Goal: Task Accomplishment & Management: Complete application form

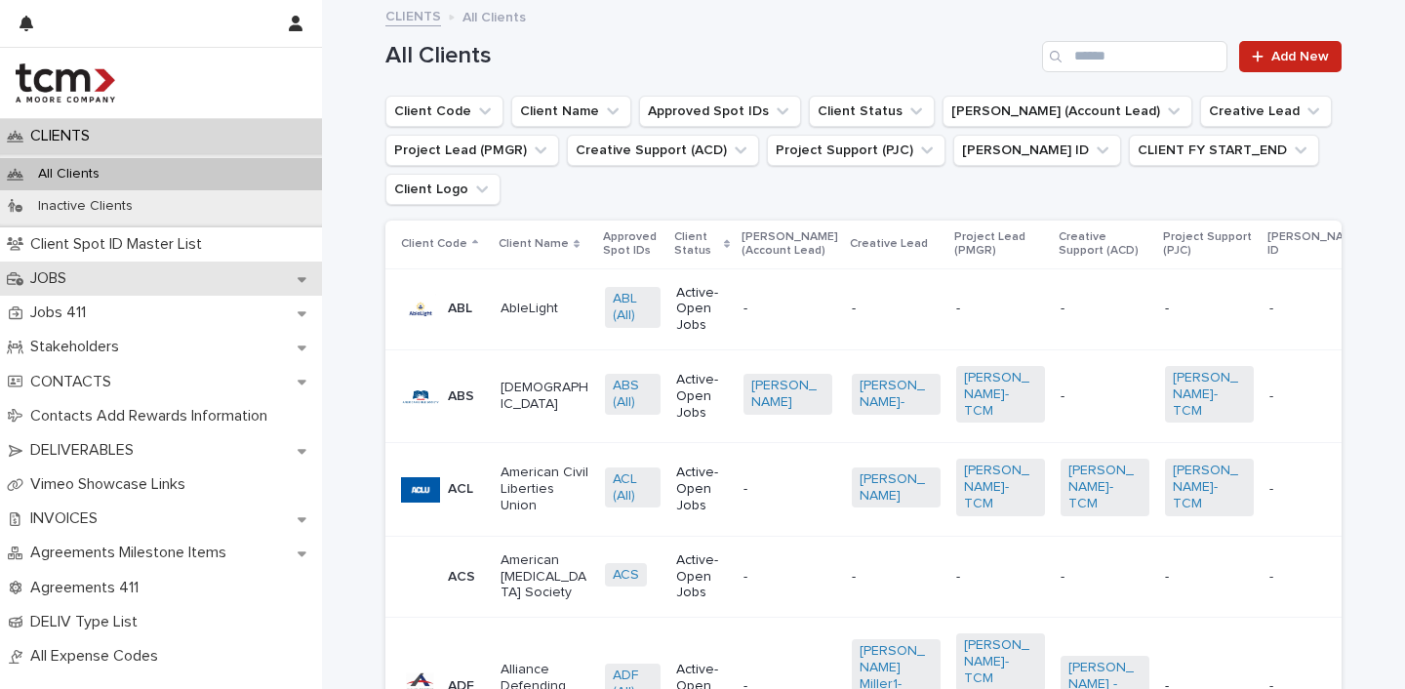
click at [47, 274] on p "JOBS" at bounding box center [52, 278] width 60 height 19
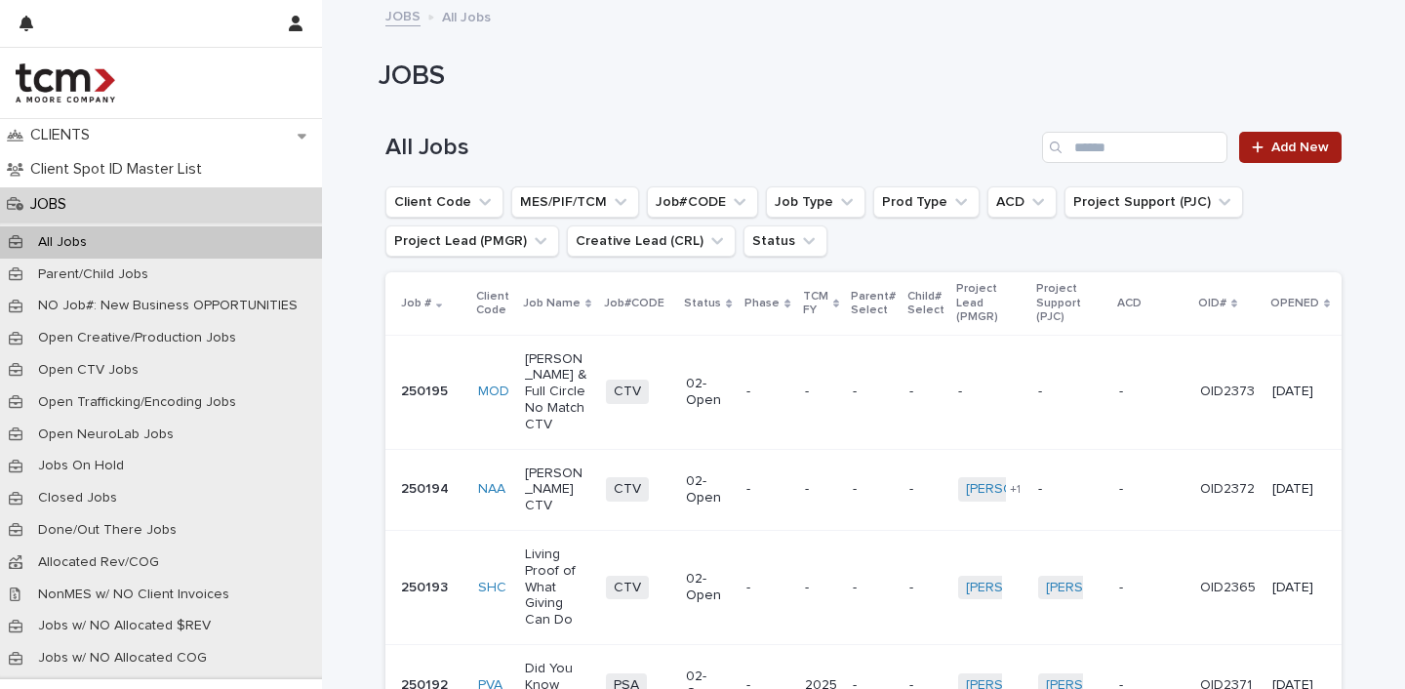
click at [1293, 142] on span "Add New" at bounding box center [1301, 148] width 58 height 14
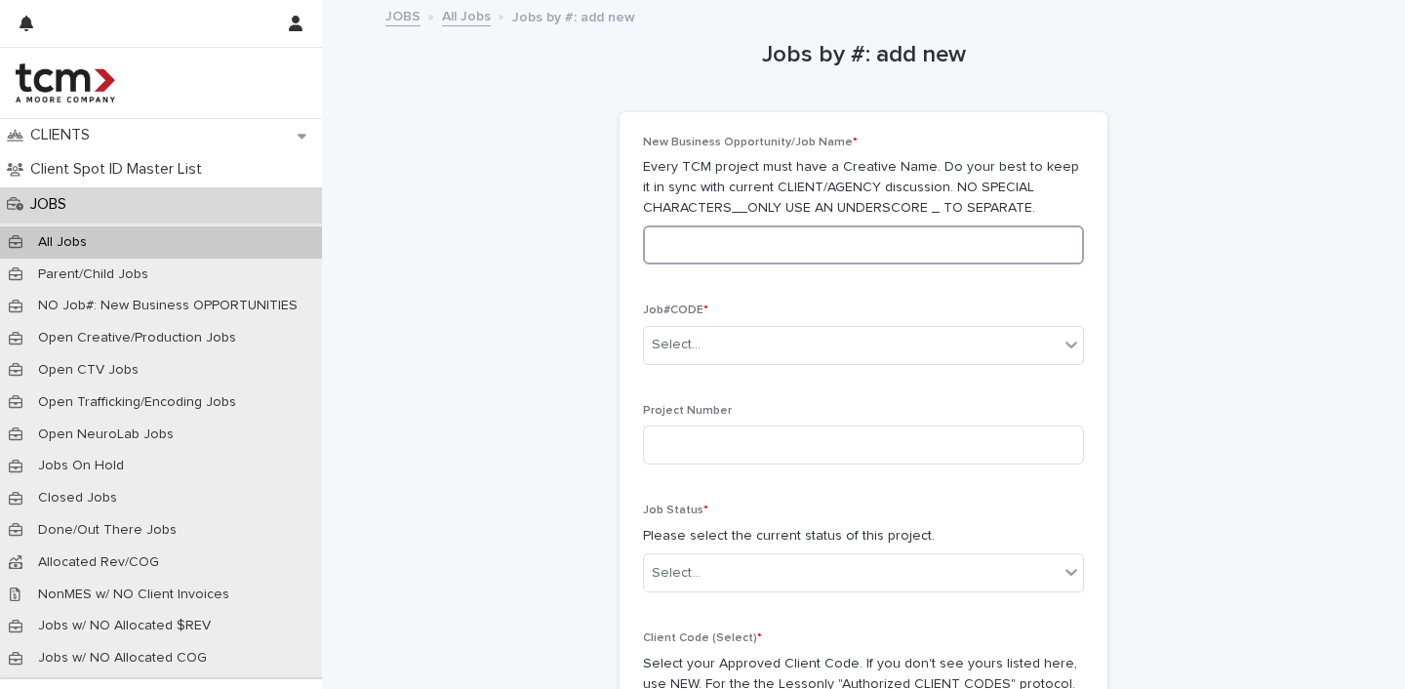
click at [723, 234] on input at bounding box center [863, 244] width 441 height 39
click at [654, 240] on input "**********" at bounding box center [863, 244] width 441 height 39
click at [776, 246] on input "**********" at bounding box center [863, 244] width 441 height 39
type input "**********"
click at [691, 353] on div "Select..." at bounding box center [851, 345] width 415 height 32
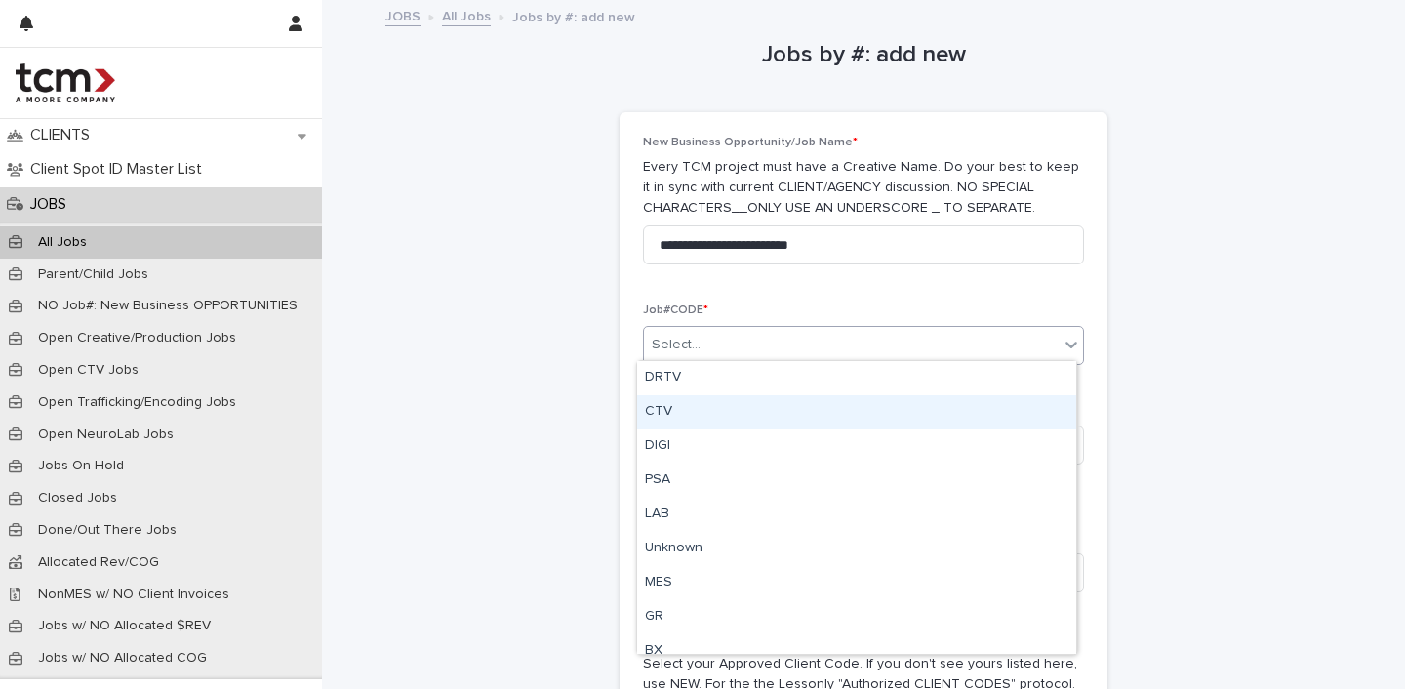
click at [669, 410] on div "CTV" at bounding box center [856, 412] width 439 height 34
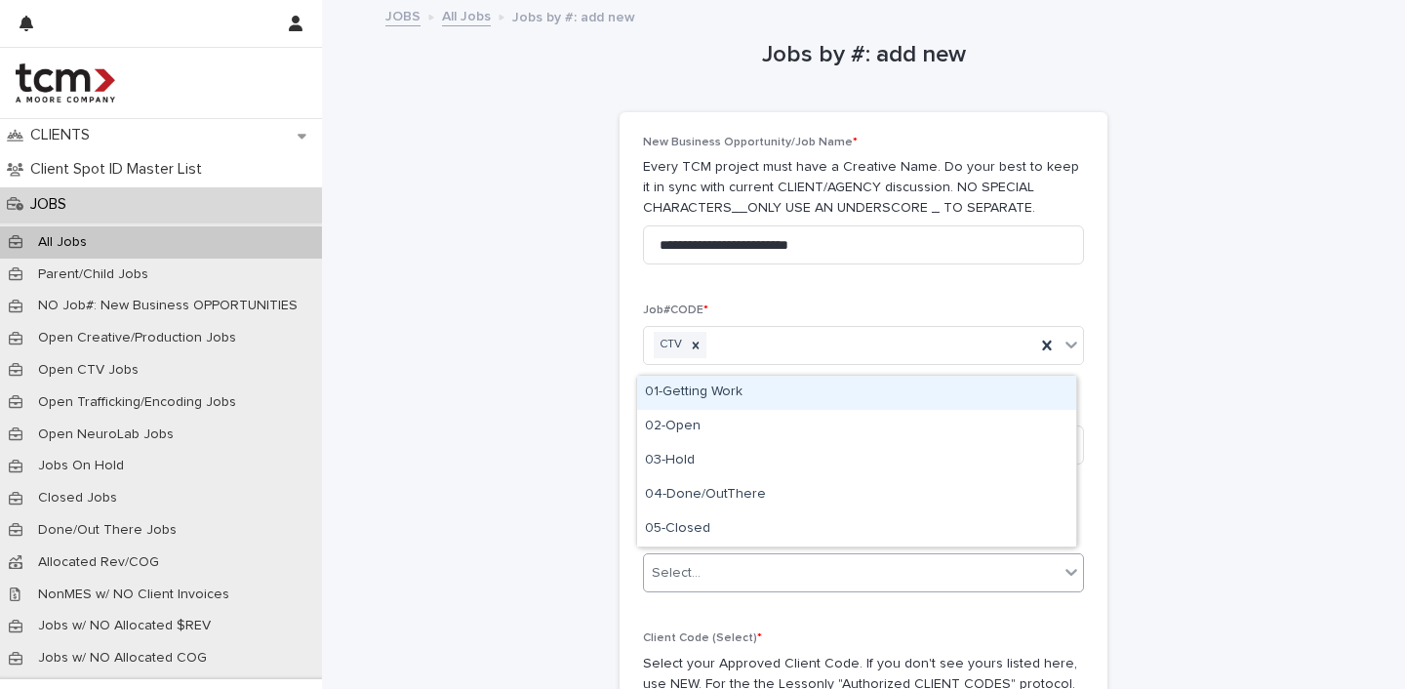
click at [724, 553] on div "Select..." at bounding box center [863, 572] width 441 height 39
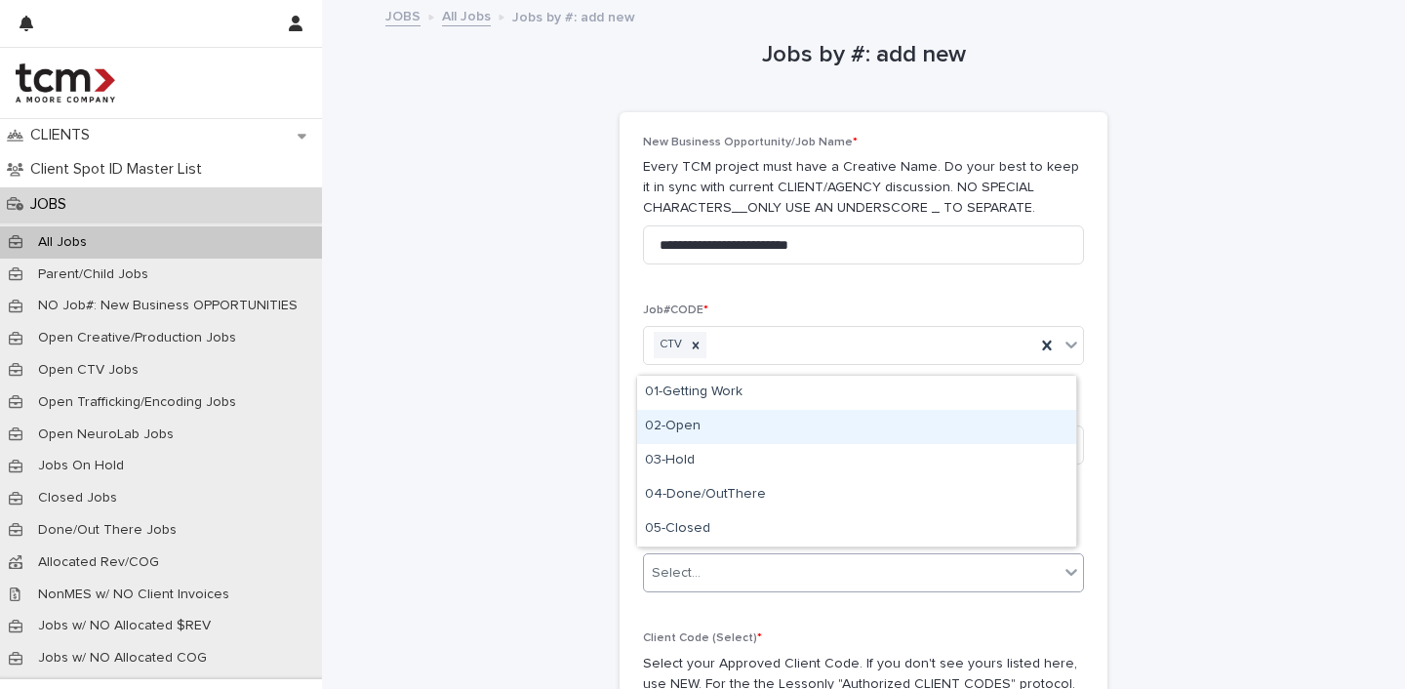
click at [672, 422] on div "02-Open" at bounding box center [856, 427] width 439 height 34
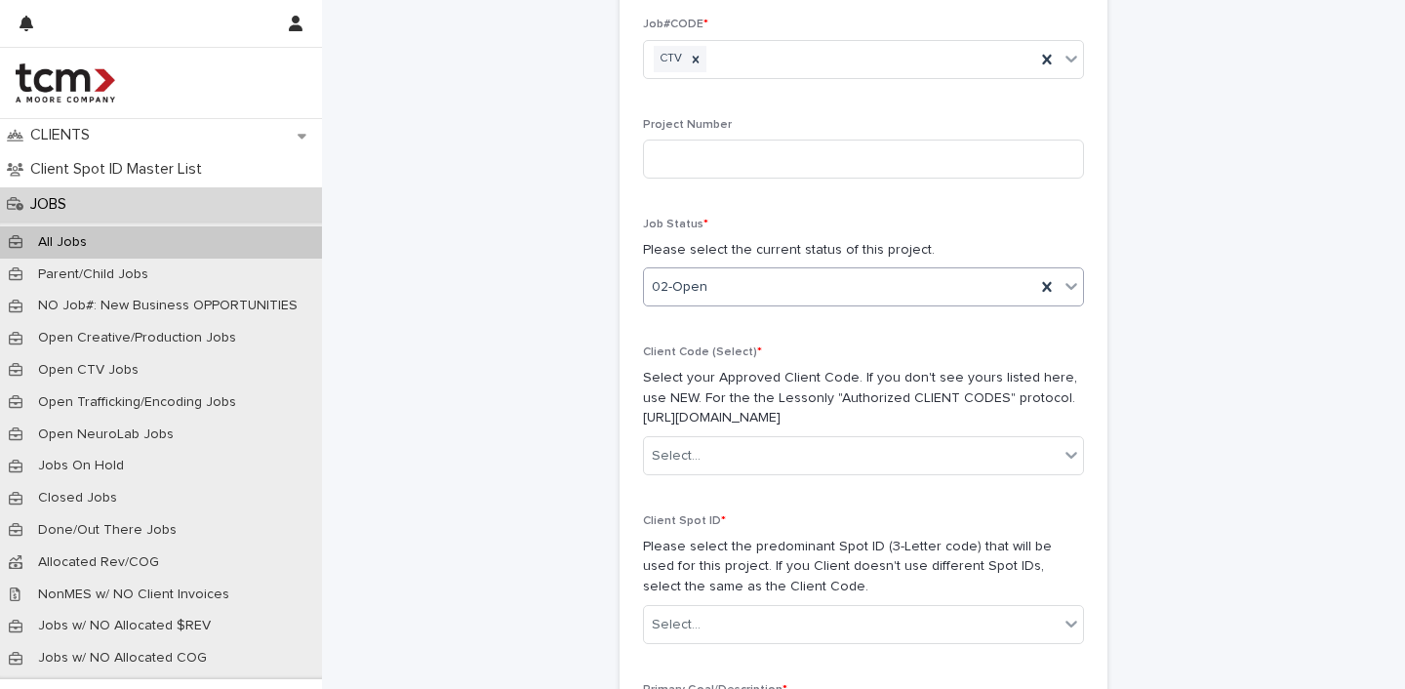
scroll to position [385, 0]
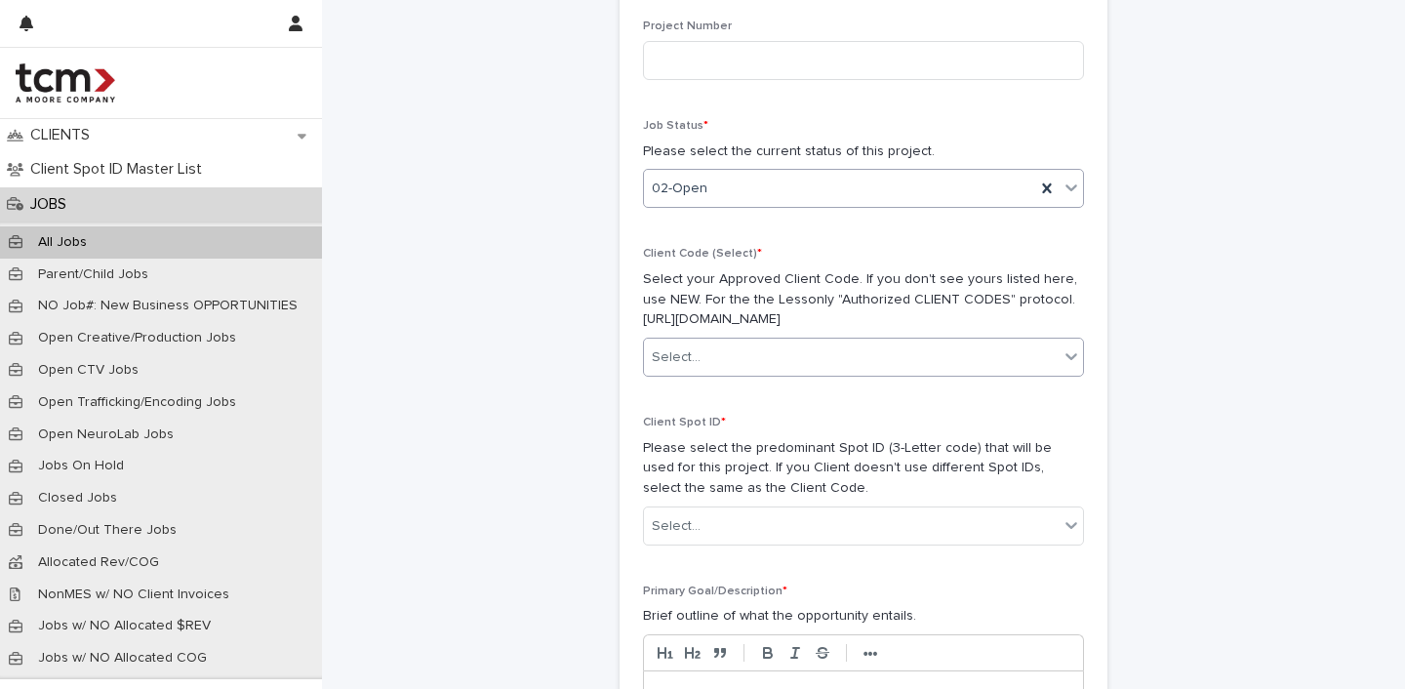
click at [710, 361] on div "Select..." at bounding box center [851, 358] width 415 height 32
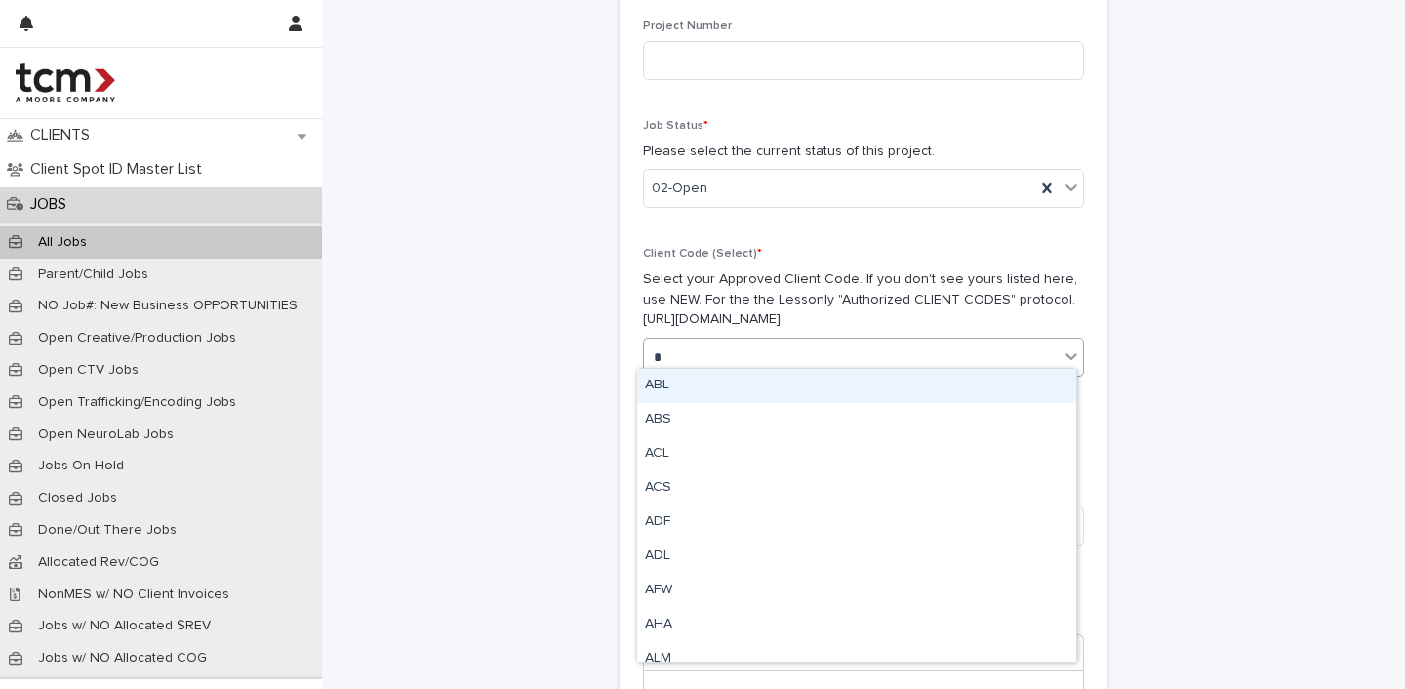
type input "**"
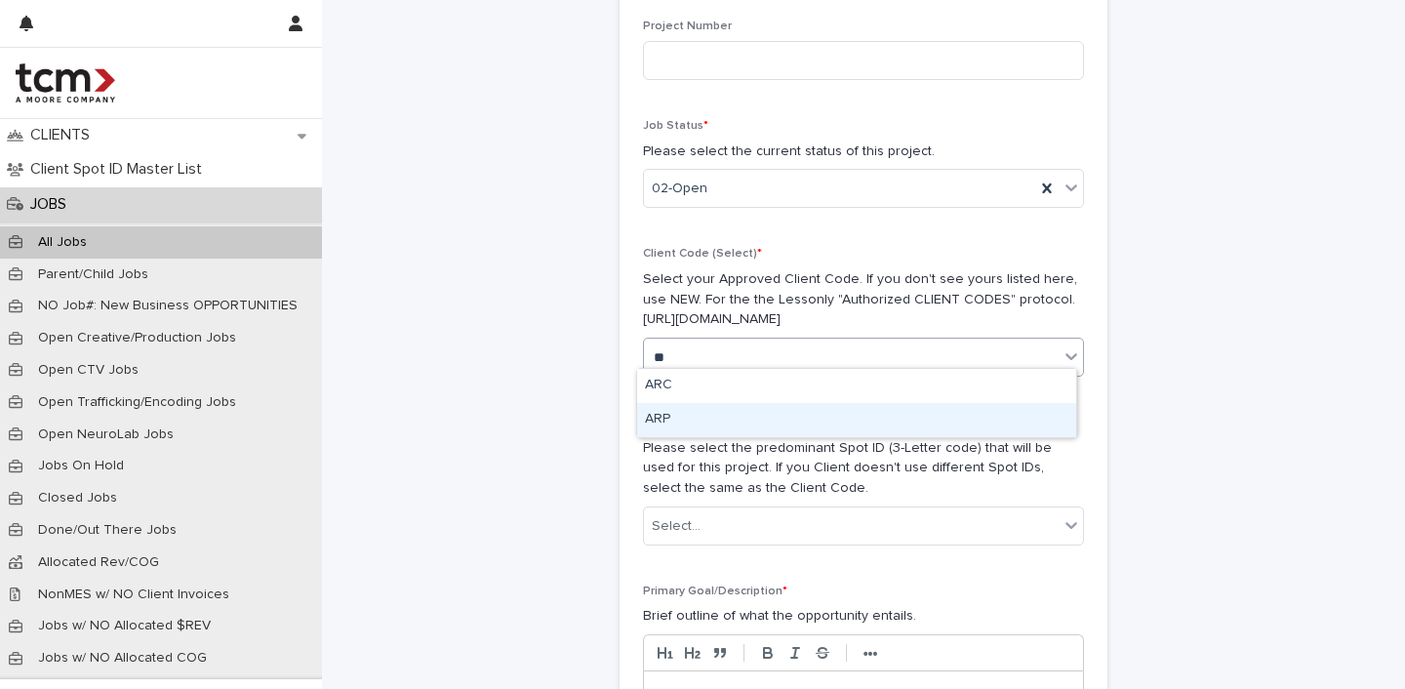
click at [669, 422] on div "ARP" at bounding box center [856, 420] width 439 height 34
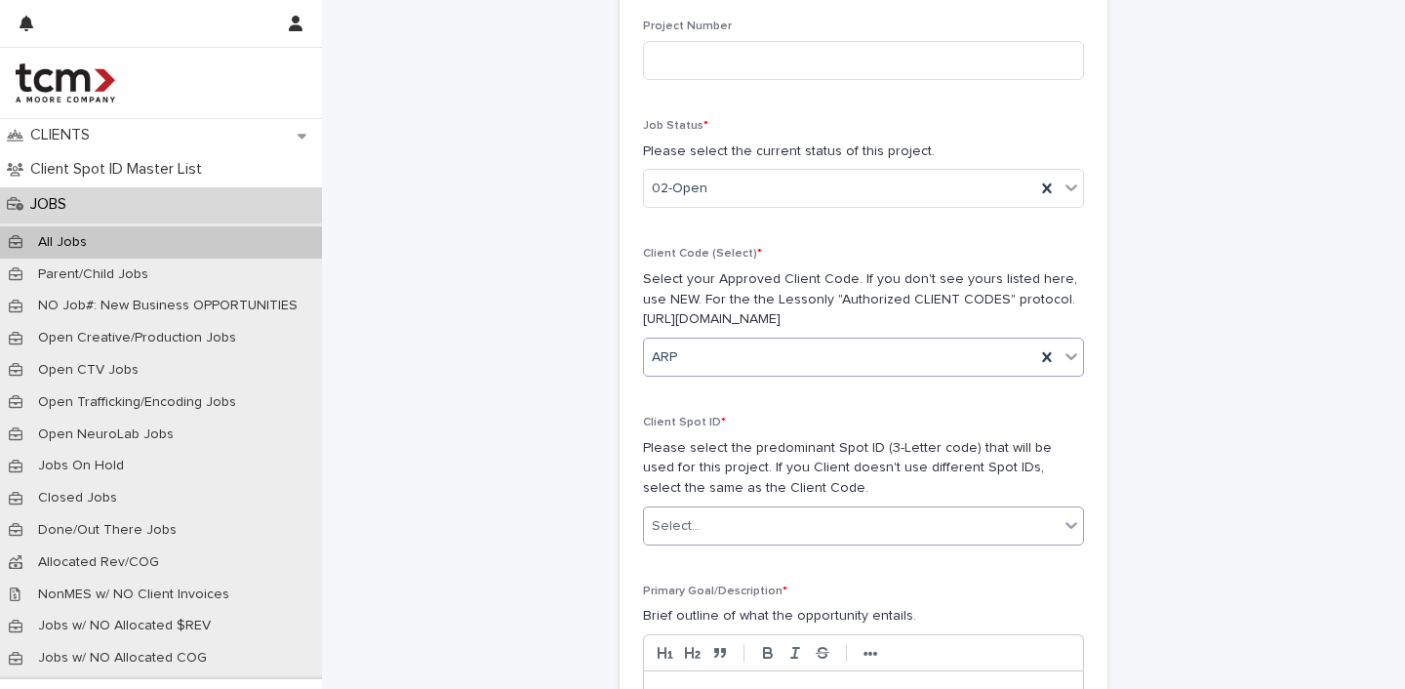
click at [676, 516] on div "Select..." at bounding box center [676, 526] width 49 height 20
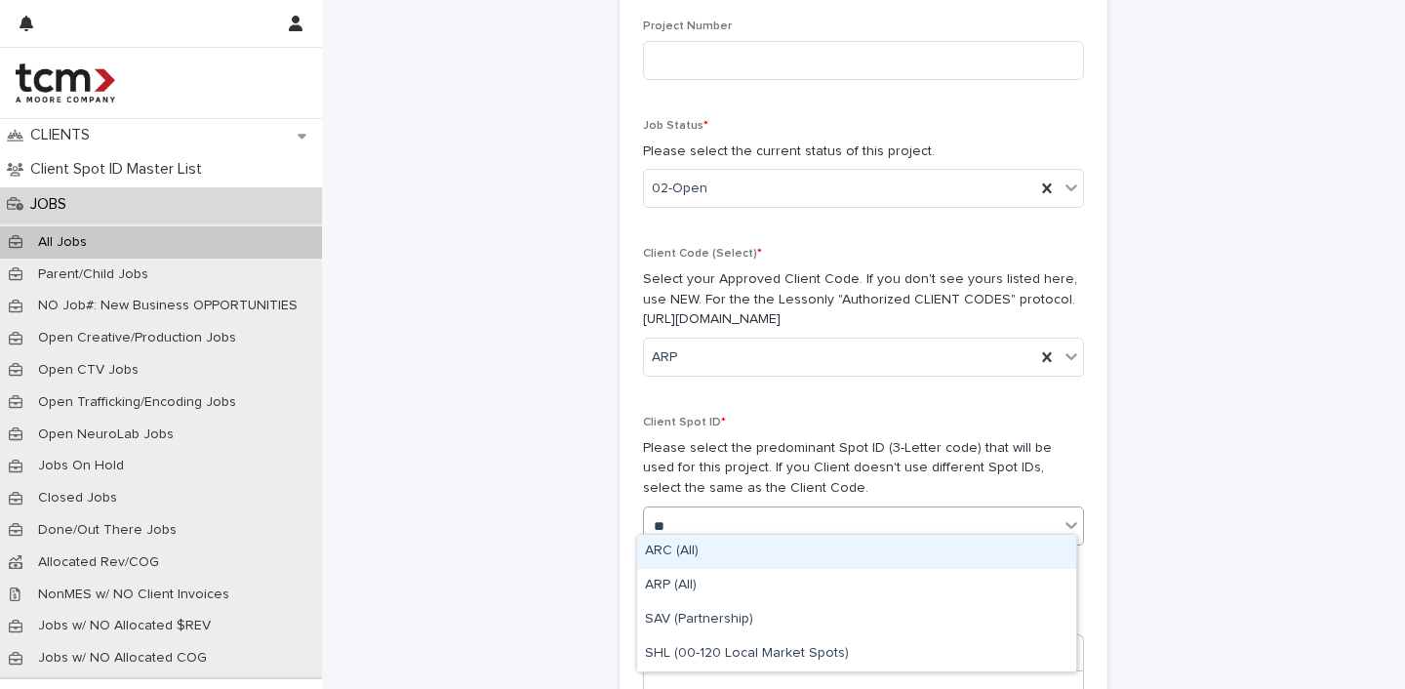
type input "***"
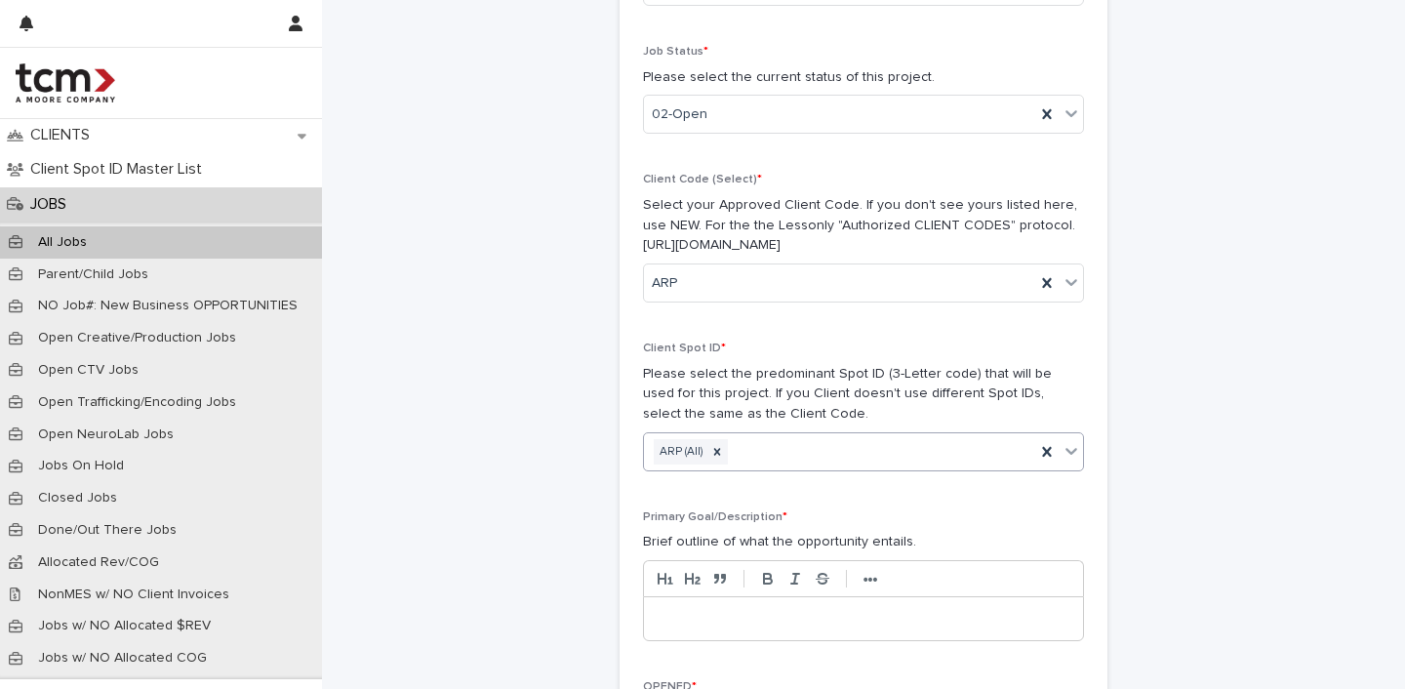
scroll to position [553, 0]
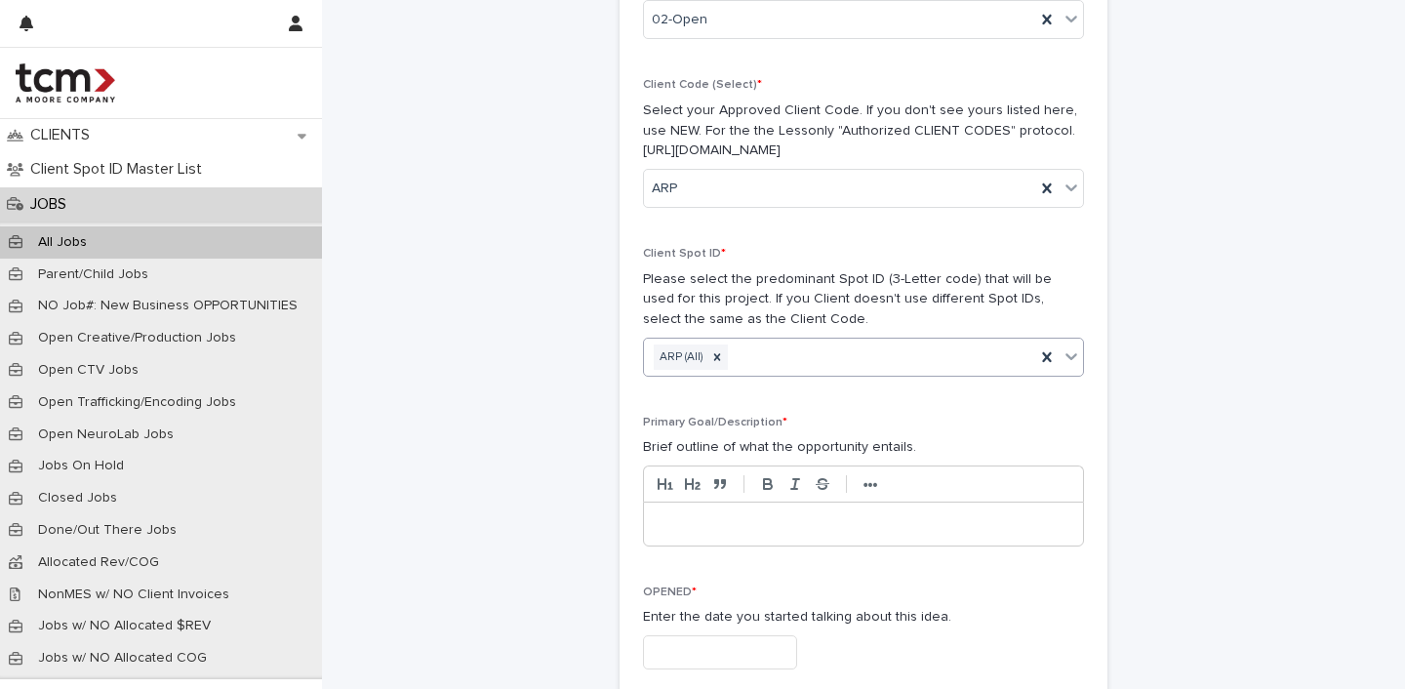
click at [690, 503] on div at bounding box center [863, 524] width 439 height 43
click at [708, 514] on p at bounding box center [864, 524] width 410 height 20
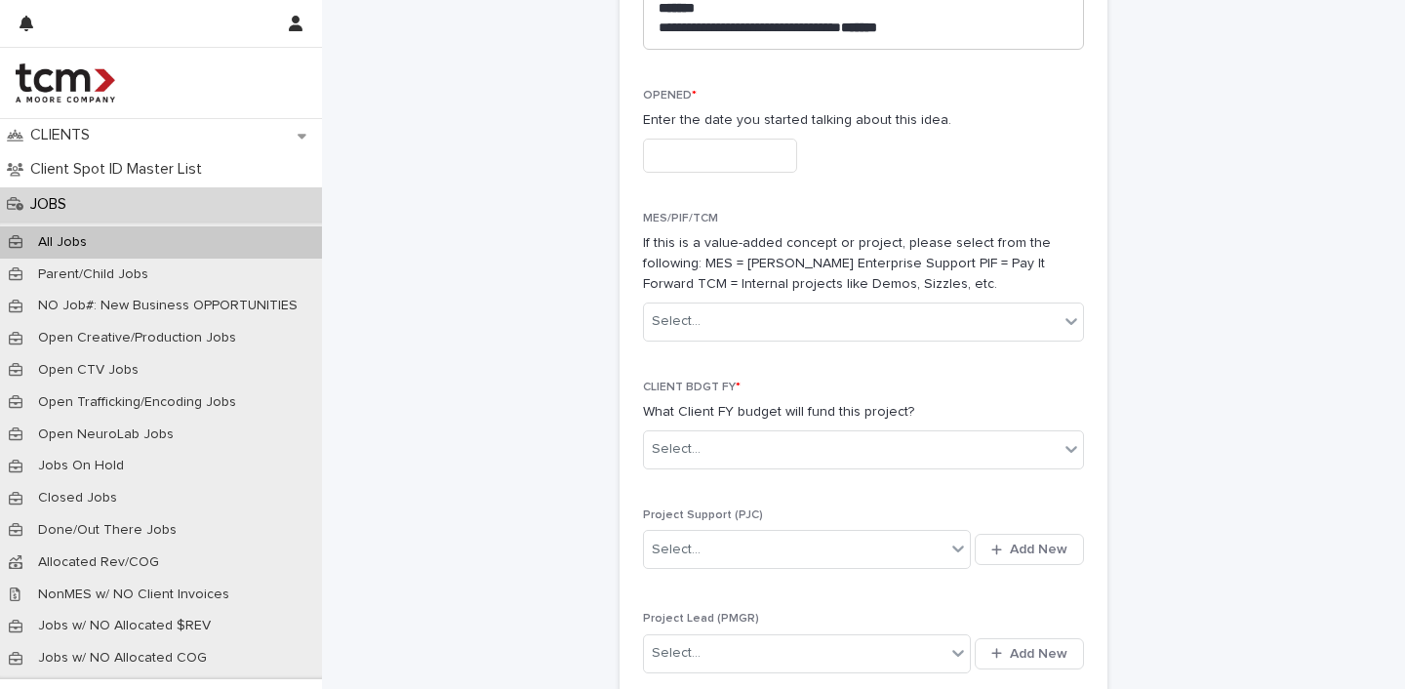
scroll to position [2318, 0]
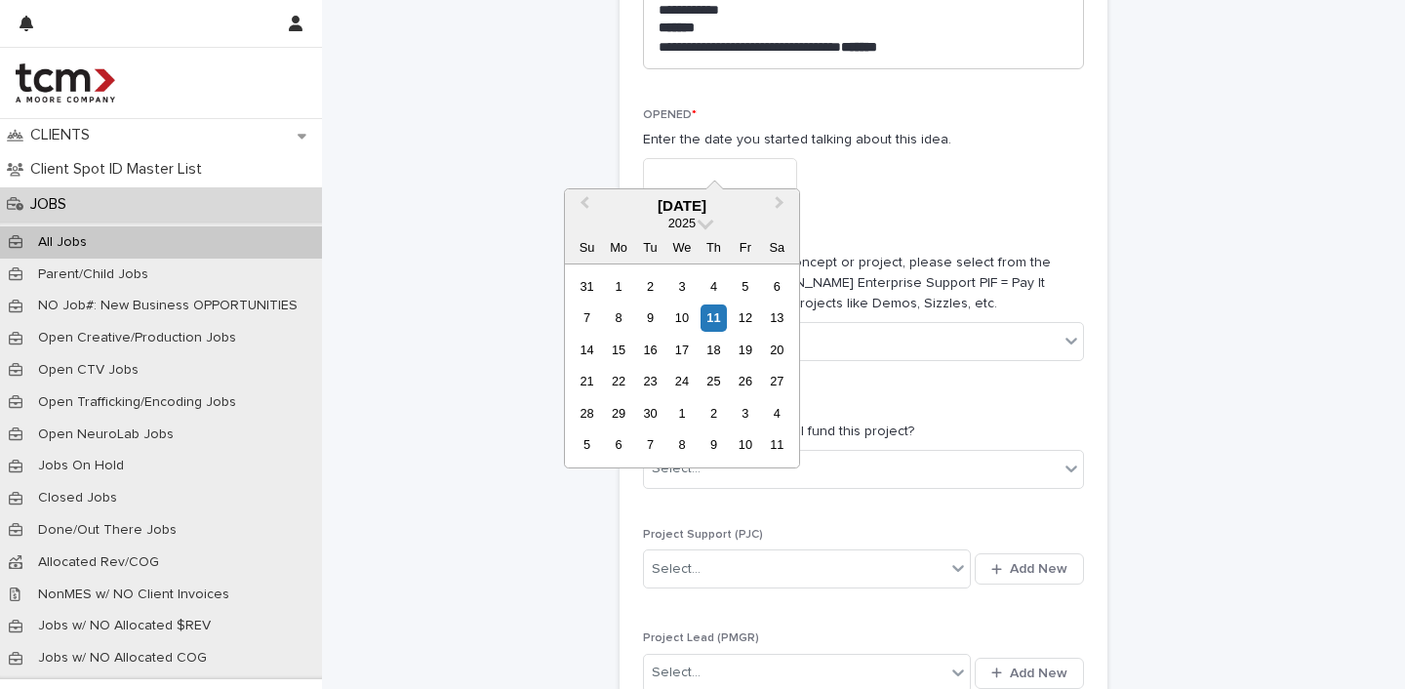
click at [714, 158] on input "text" at bounding box center [720, 175] width 154 height 34
click at [718, 315] on div "11" at bounding box center [714, 317] width 26 height 26
type input "**********"
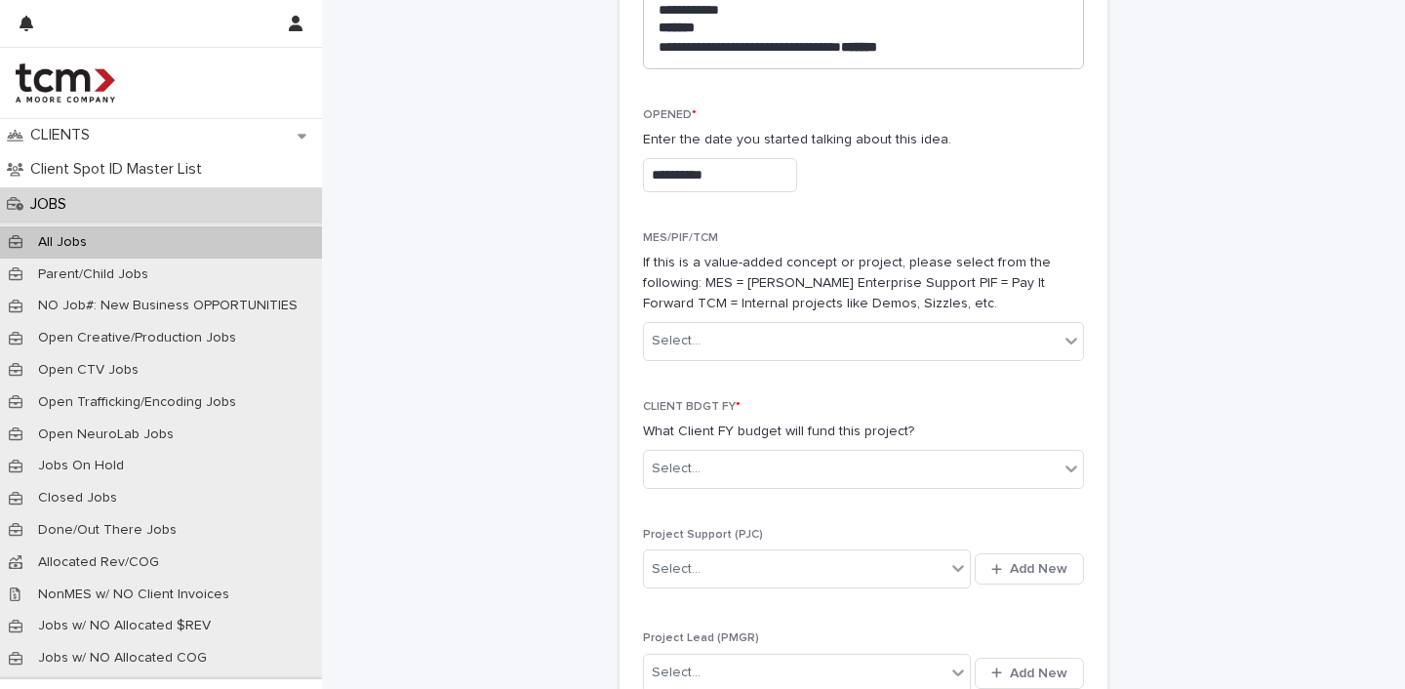
click at [719, 422] on div "CLIENT BDGT FY * What Client FY budget will fund this project? Select..." at bounding box center [863, 452] width 441 height 104
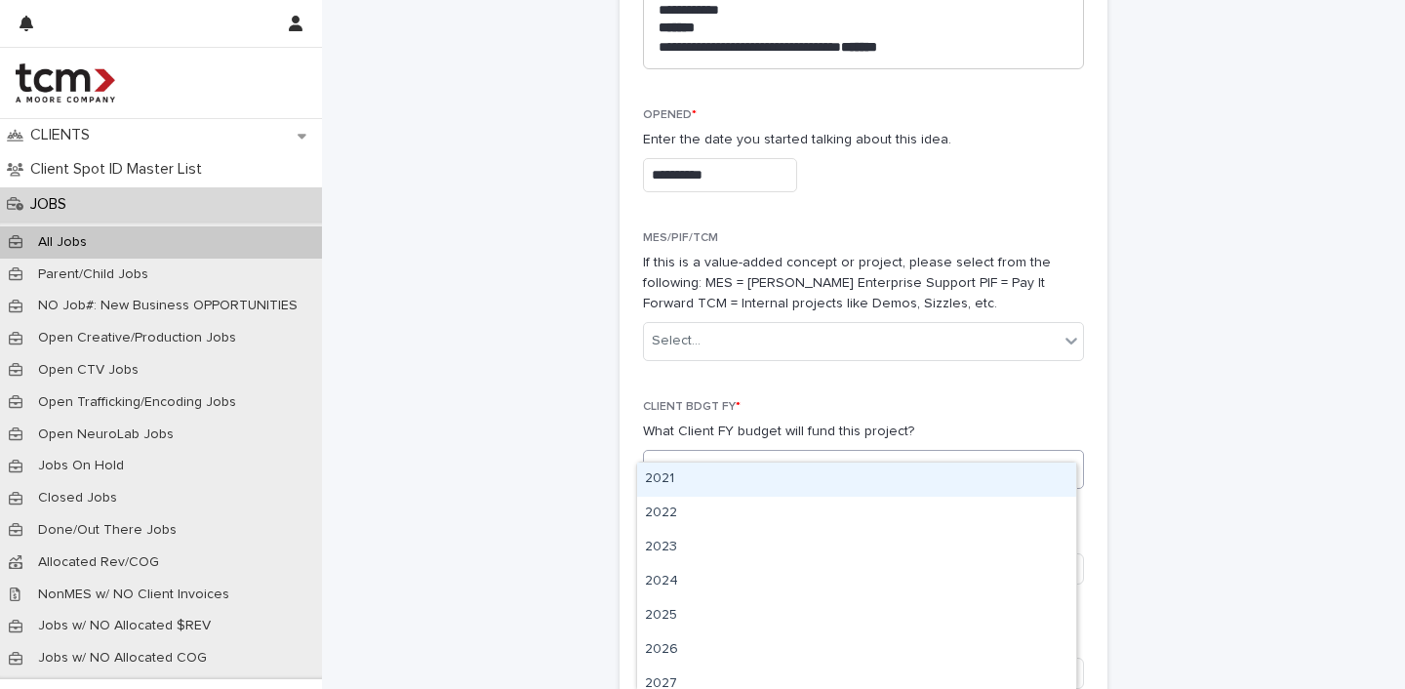
click at [728, 453] on div "Select..." at bounding box center [851, 469] width 415 height 32
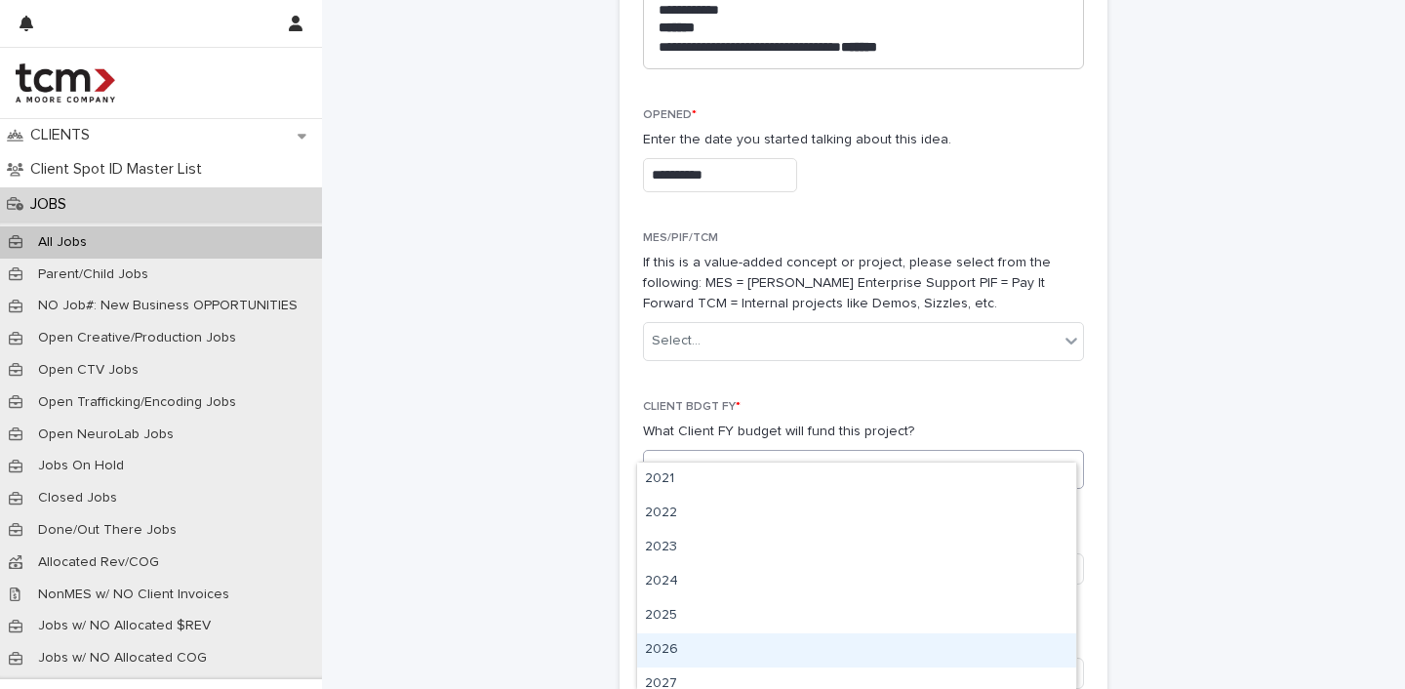
click at [684, 653] on div "2026" at bounding box center [856, 650] width 439 height 34
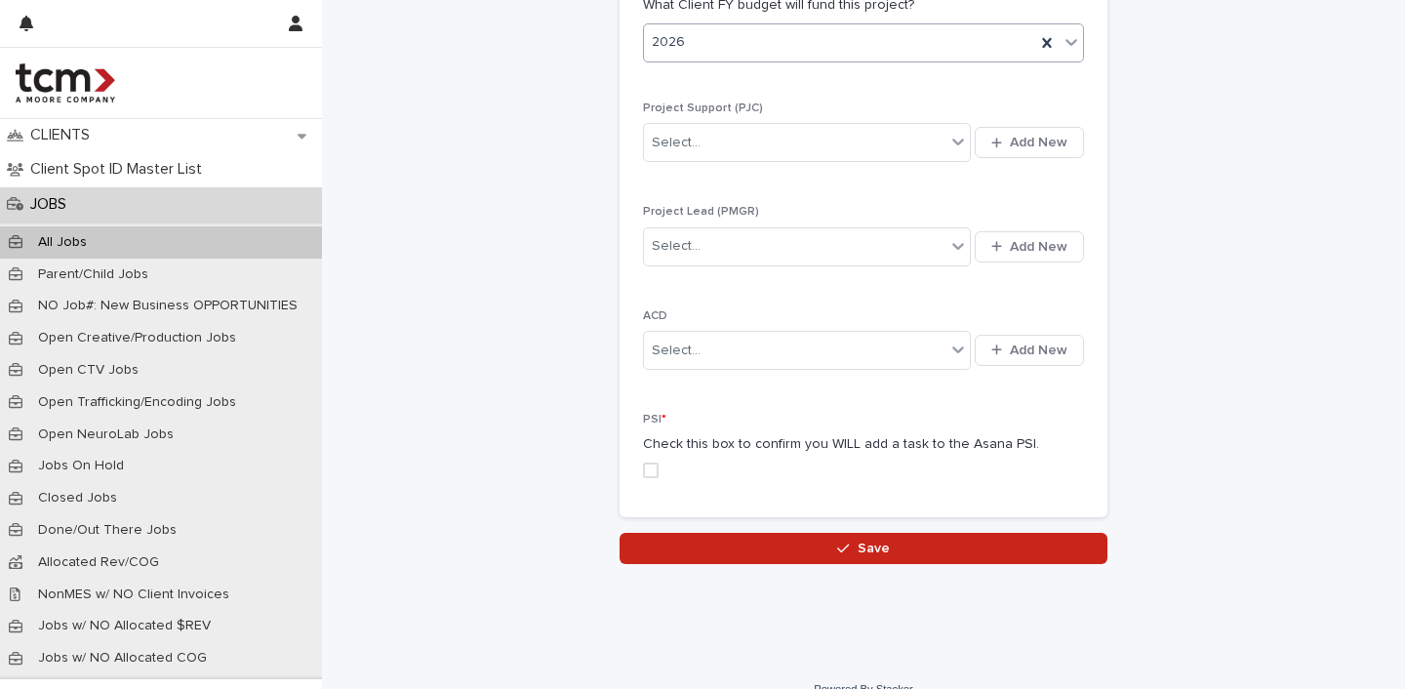
scroll to position [2742, 0]
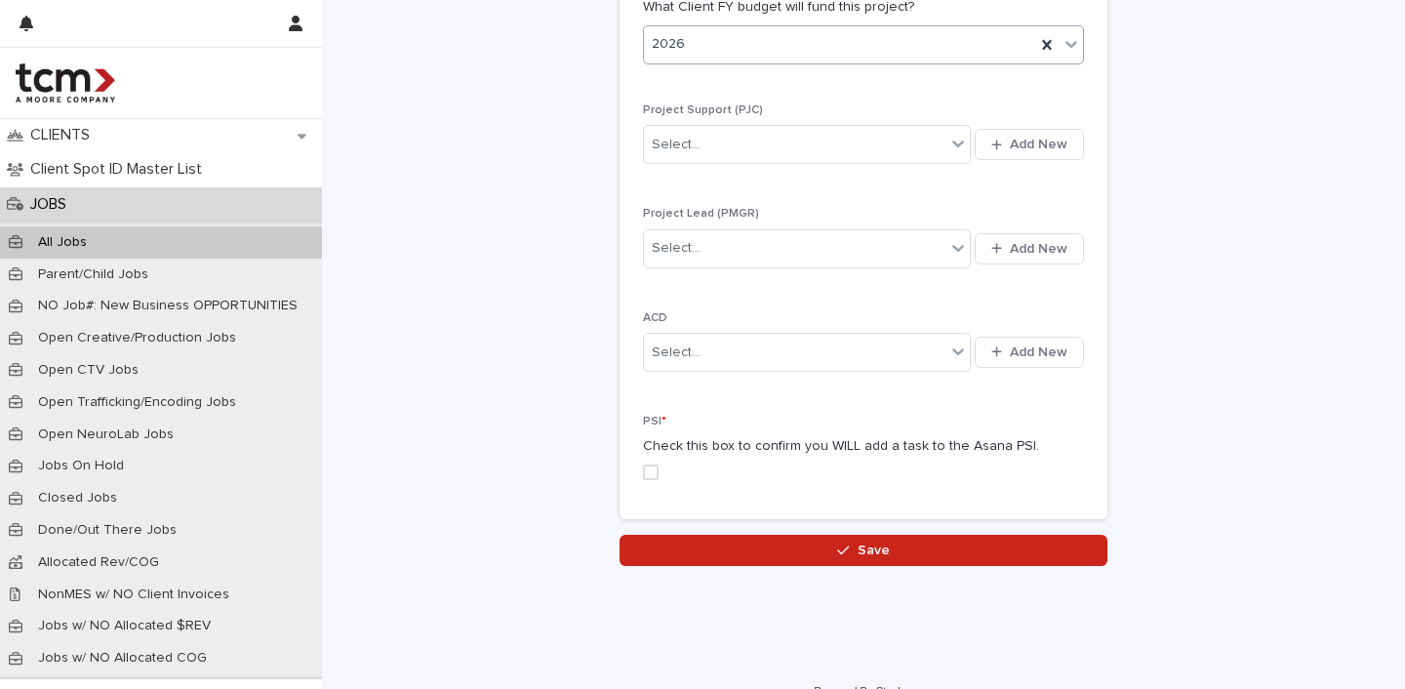
click at [645, 465] on span at bounding box center [651, 473] width 16 height 16
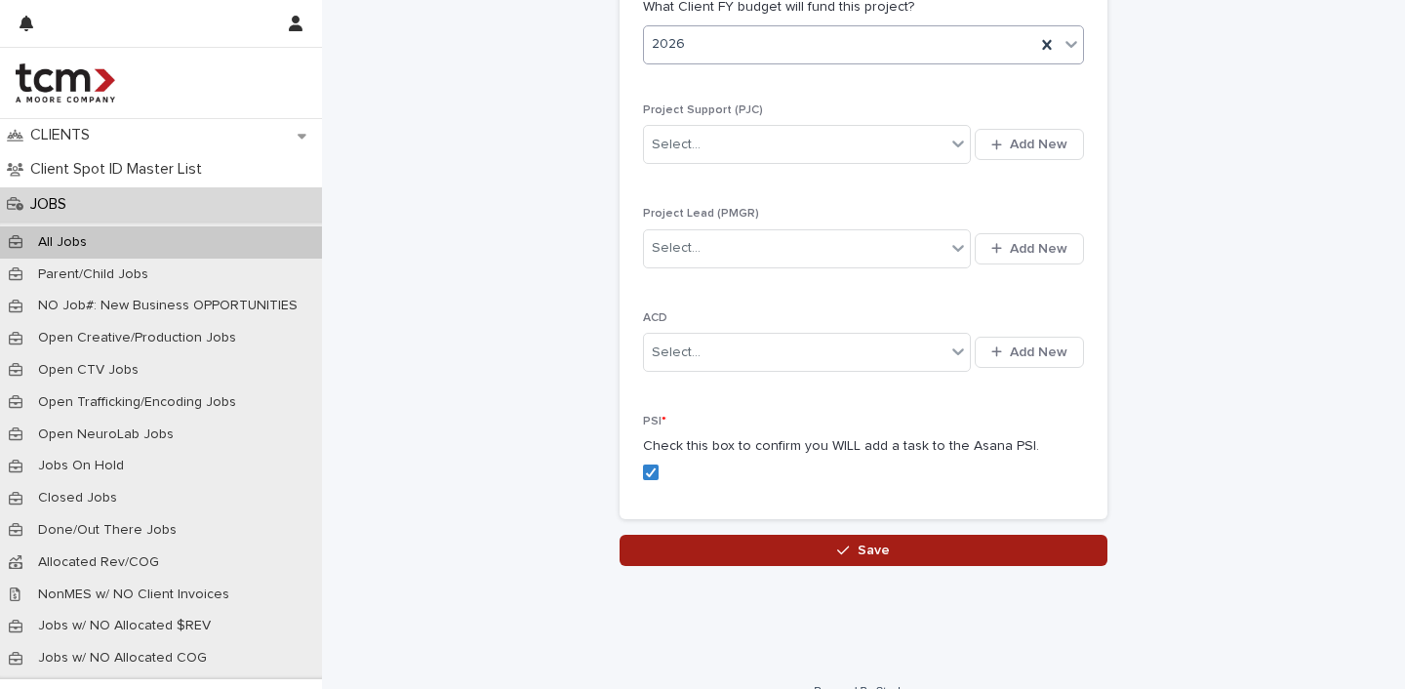
click at [708, 535] on button "Save" at bounding box center [864, 550] width 488 height 31
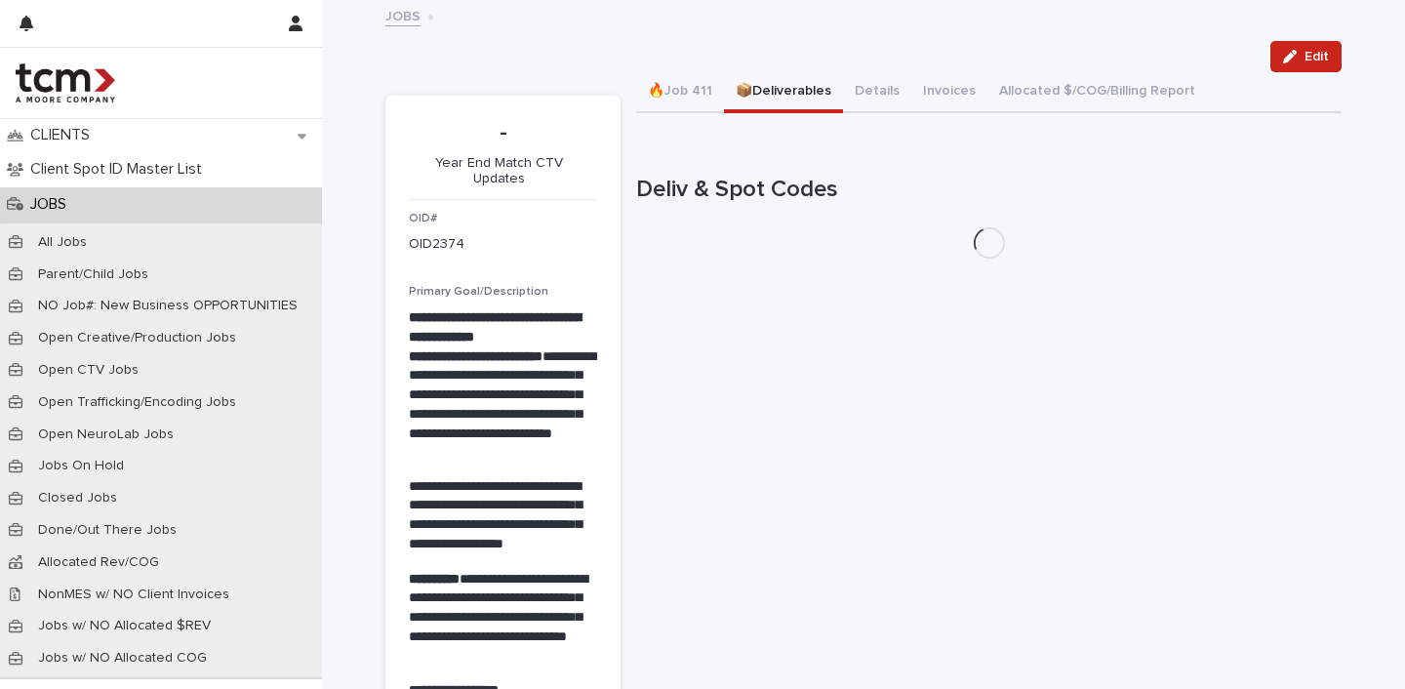
click at [785, 92] on button "📦Deliverables" at bounding box center [783, 92] width 119 height 41
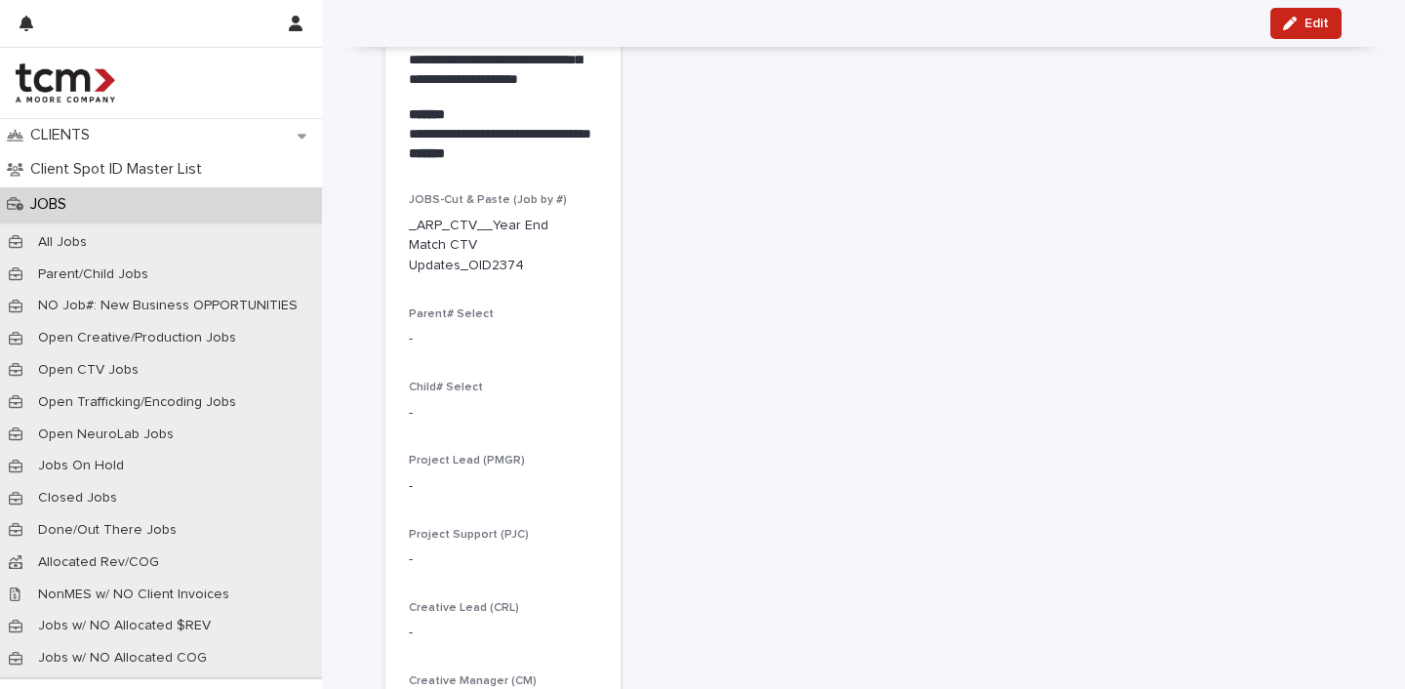
scroll to position [2301, 0]
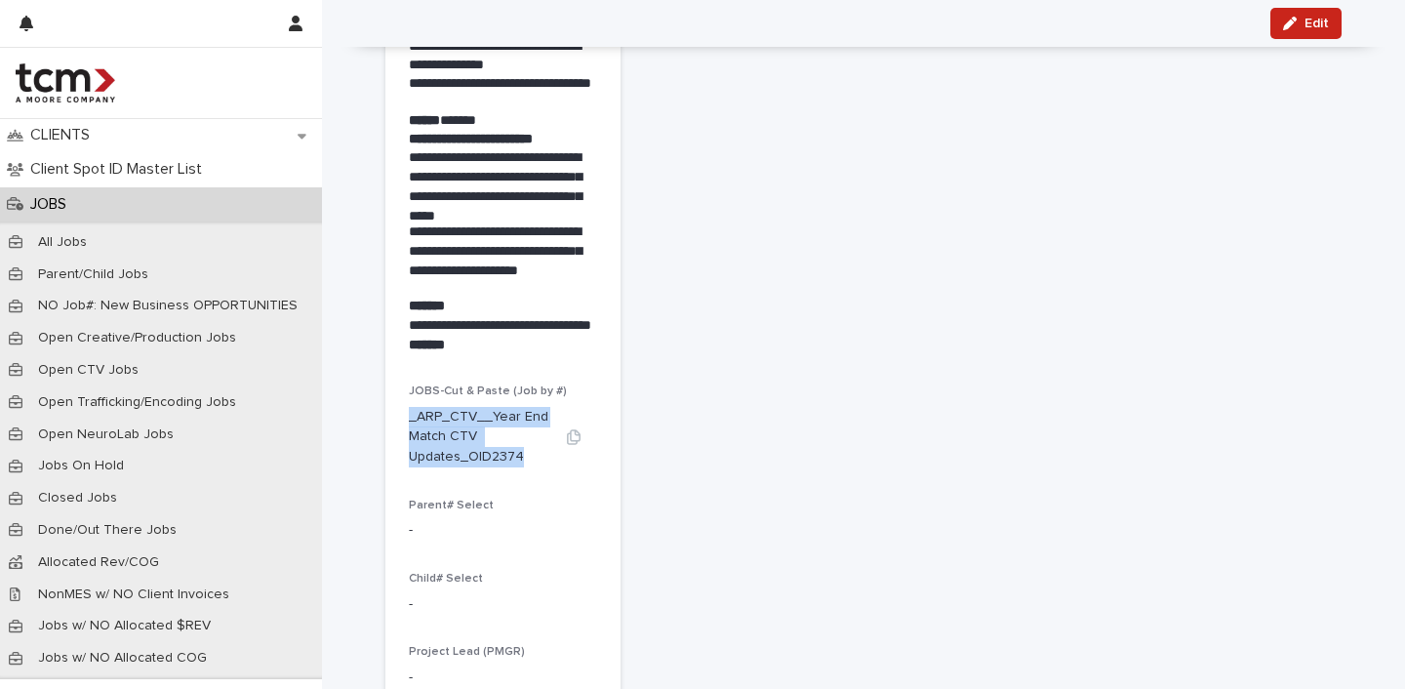
drag, startPoint x: 405, startPoint y: 400, endPoint x: 522, endPoint y: 439, distance: 123.4
click at [522, 439] on p "_ARP_CTV__Year End Match CTV Updates_OID2374" at bounding box center [480, 437] width 142 height 61
copy p "_ARP_CTV__Year End Match CTV Updates_OID2374"
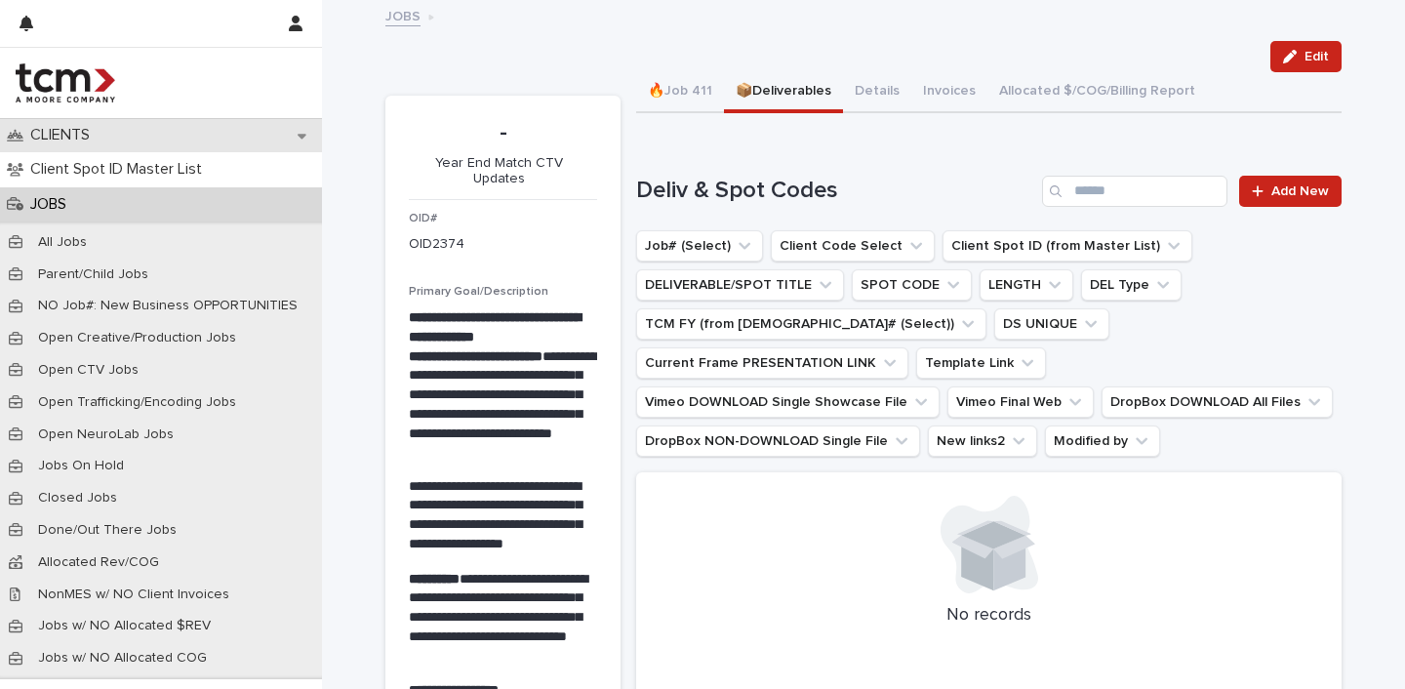
scroll to position [0, 0]
click at [51, 201] on p "JOBS" at bounding box center [52, 204] width 60 height 19
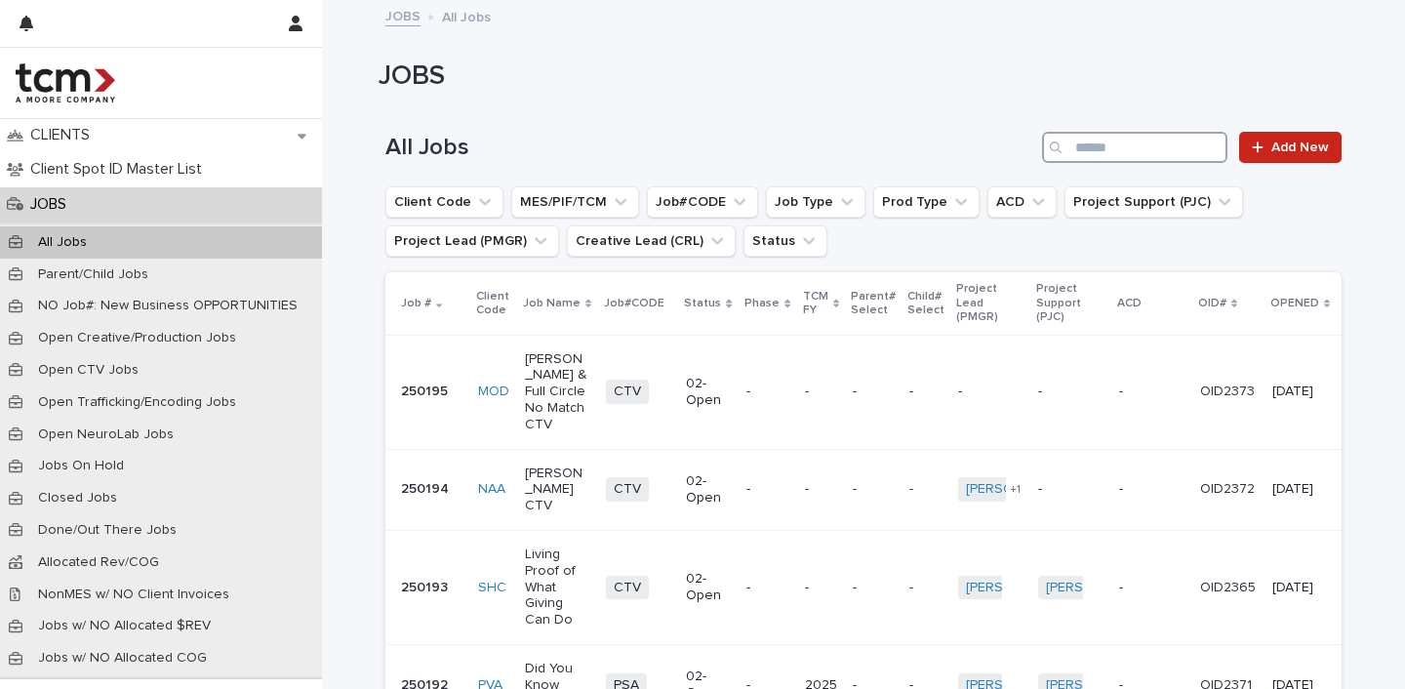
click at [1105, 144] on input "Search" at bounding box center [1134, 147] width 185 height 31
type input "***"
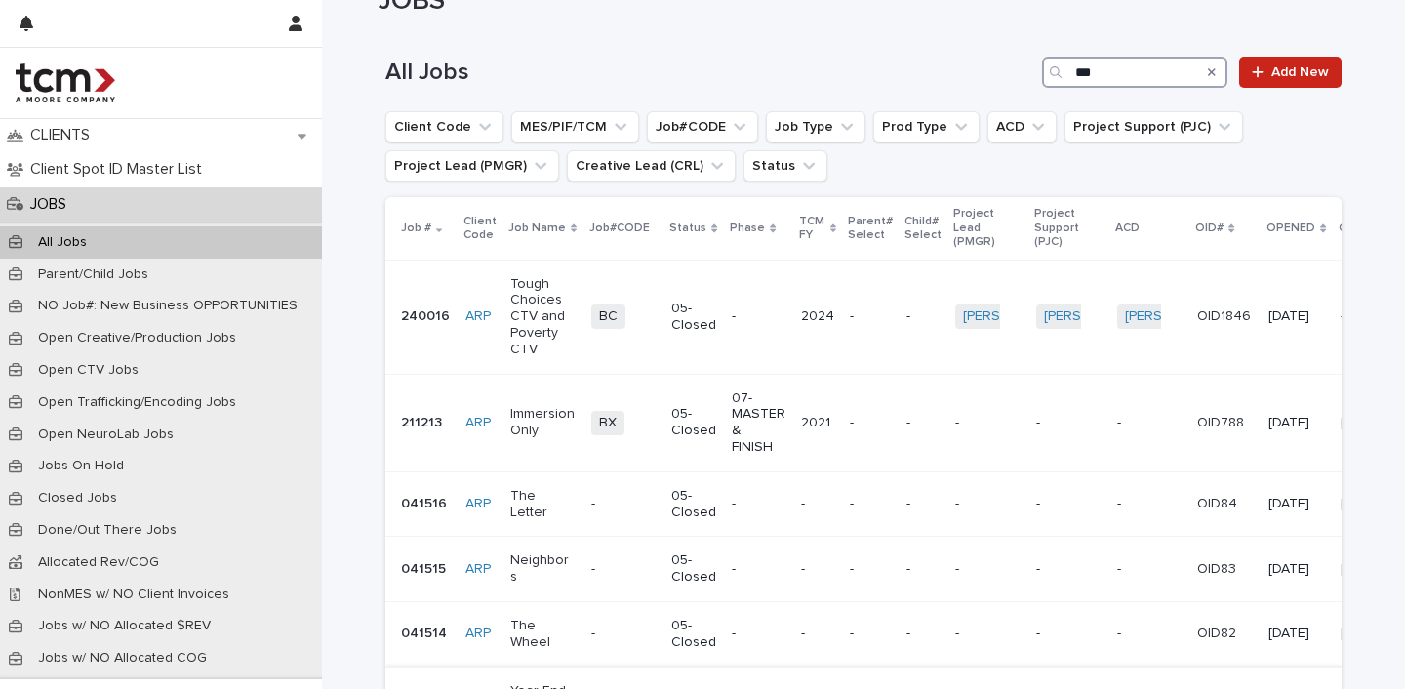
scroll to position [51, 0]
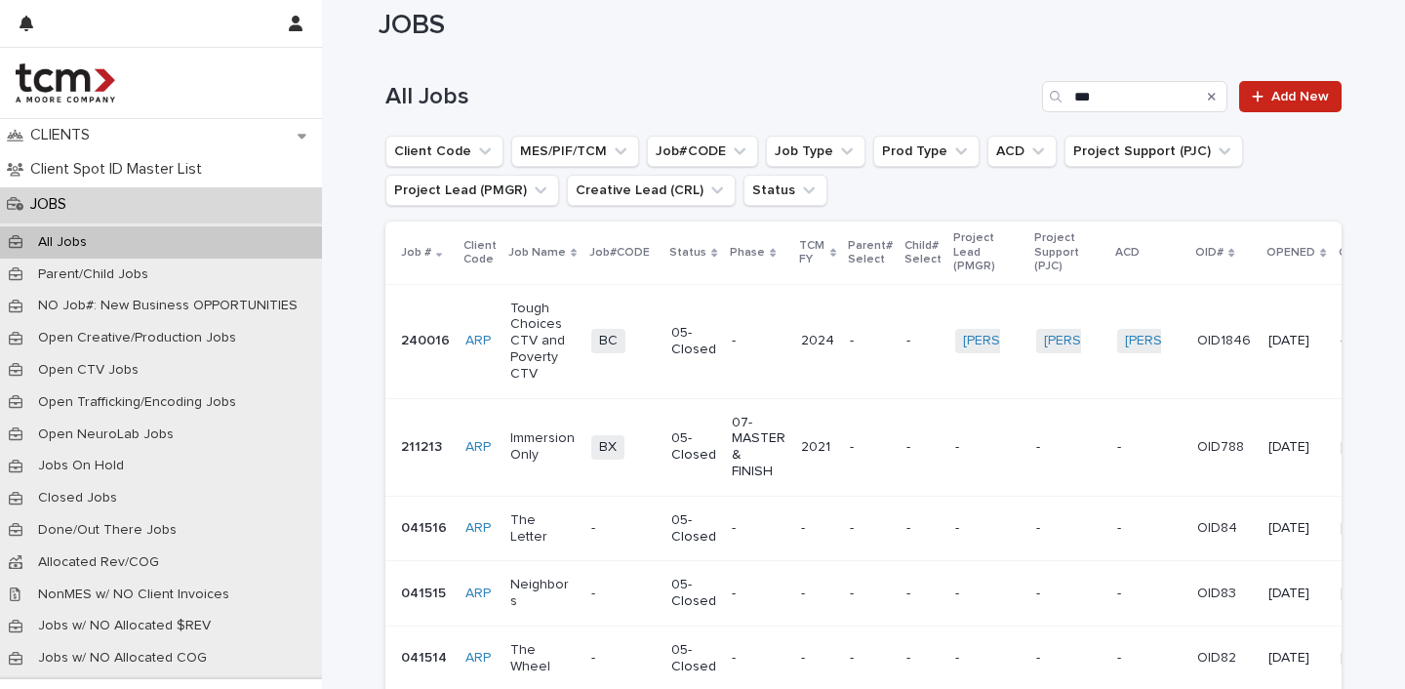
click at [899, 364] on td "-" at bounding box center [923, 341] width 49 height 114
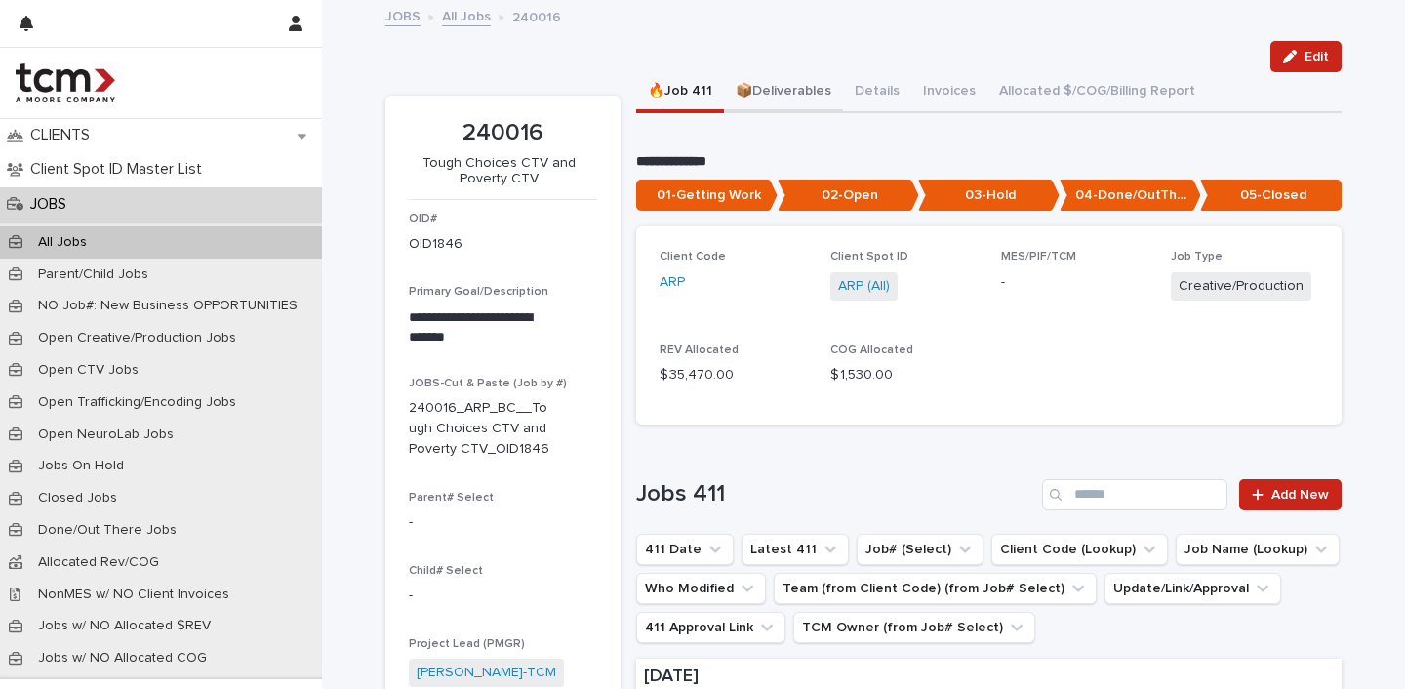
click at [757, 81] on button "📦Deliverables" at bounding box center [783, 92] width 119 height 41
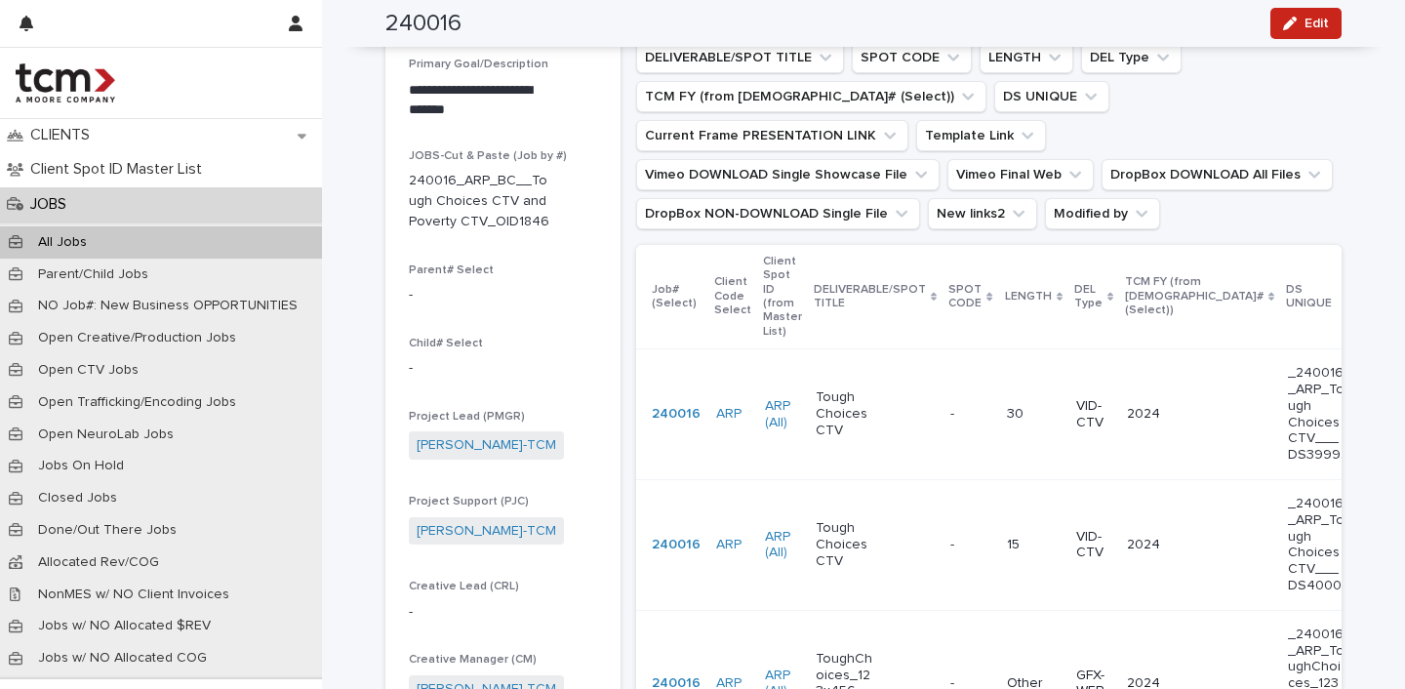
scroll to position [210, 0]
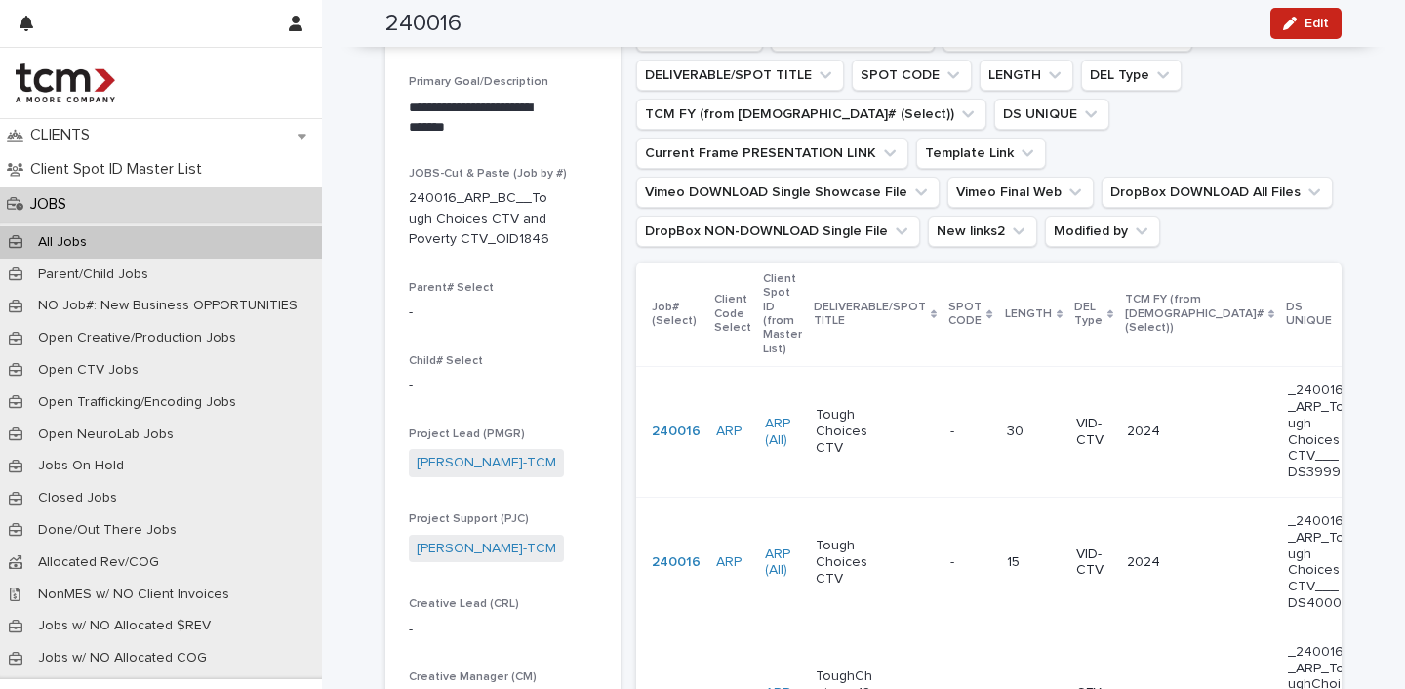
click at [951, 420] on p "-" at bounding box center [955, 430] width 8 height 20
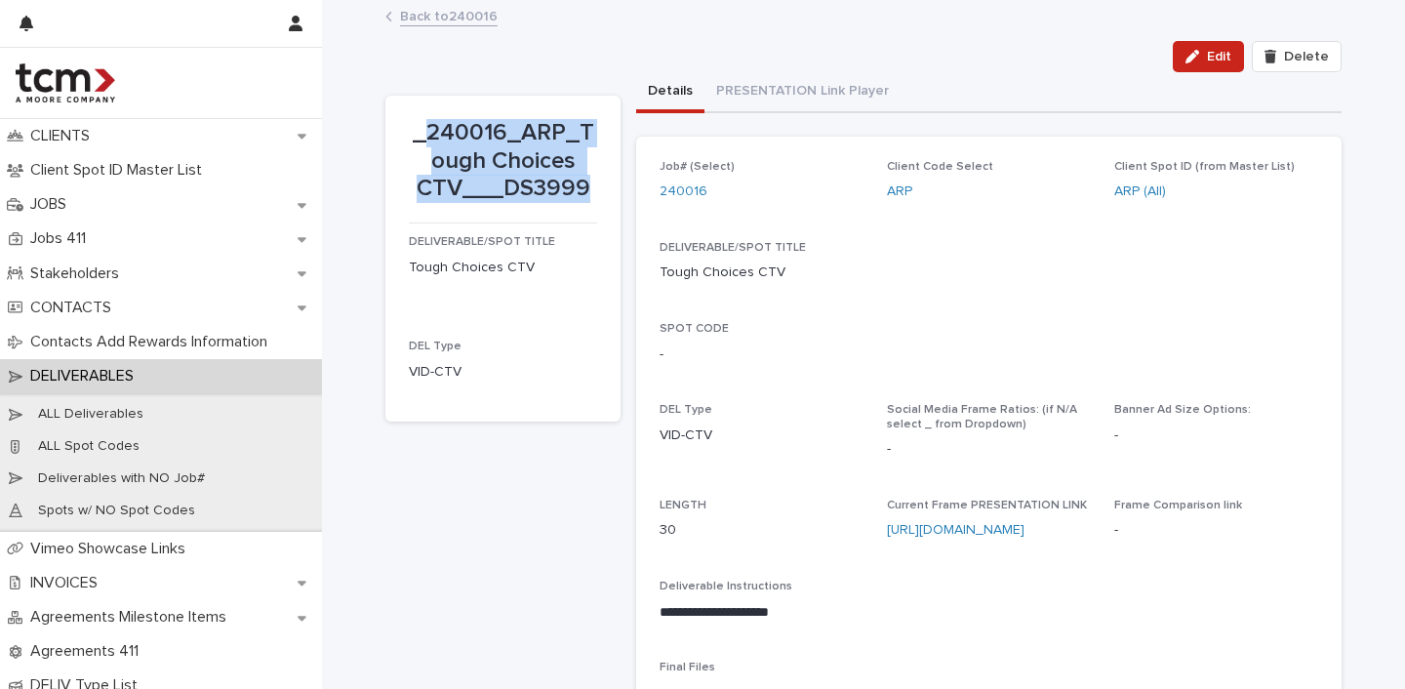
drag, startPoint x: 418, startPoint y: 125, endPoint x: 580, endPoint y: 187, distance: 173.6
click at [580, 187] on p "_240016_ARP_Tough Choices CTV___DS3999" at bounding box center [503, 161] width 188 height 84
copy p "240016_ARP_Tough Choices CTV___DS3999"
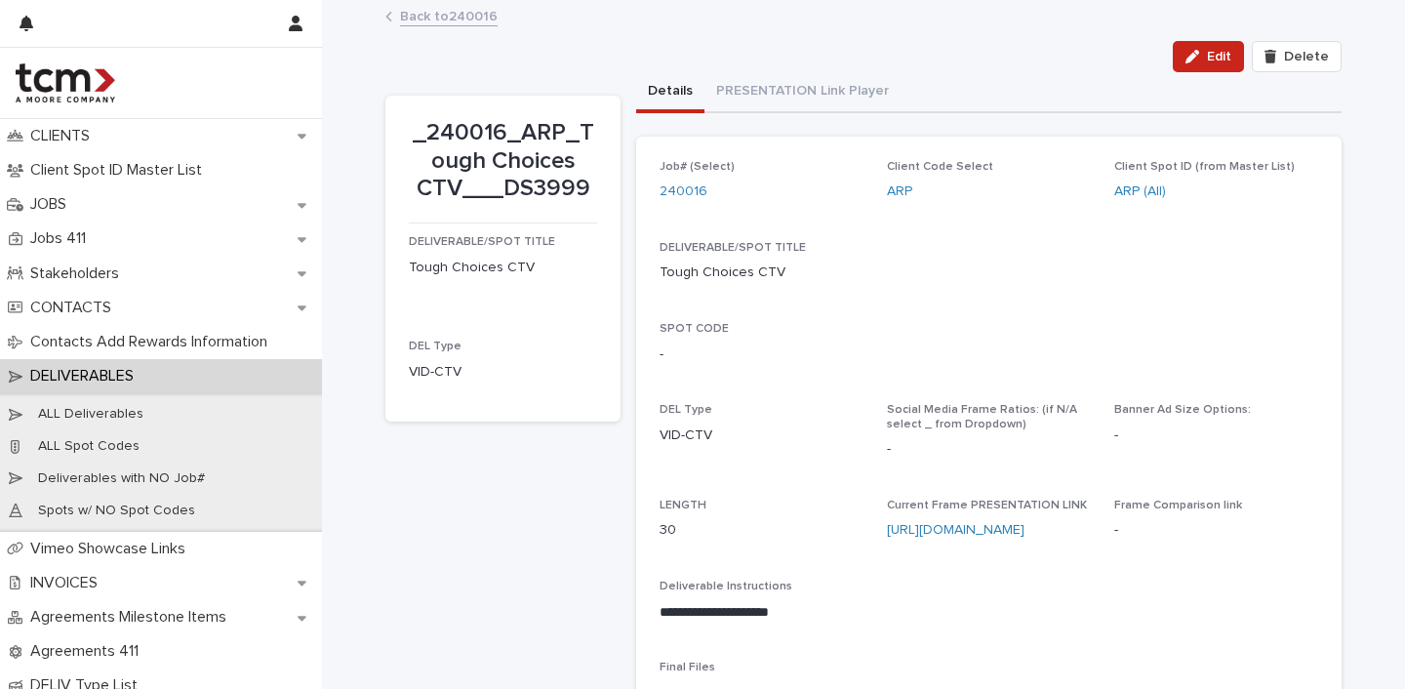
click at [976, 340] on div "SPOT CODE -" at bounding box center [989, 351] width 659 height 58
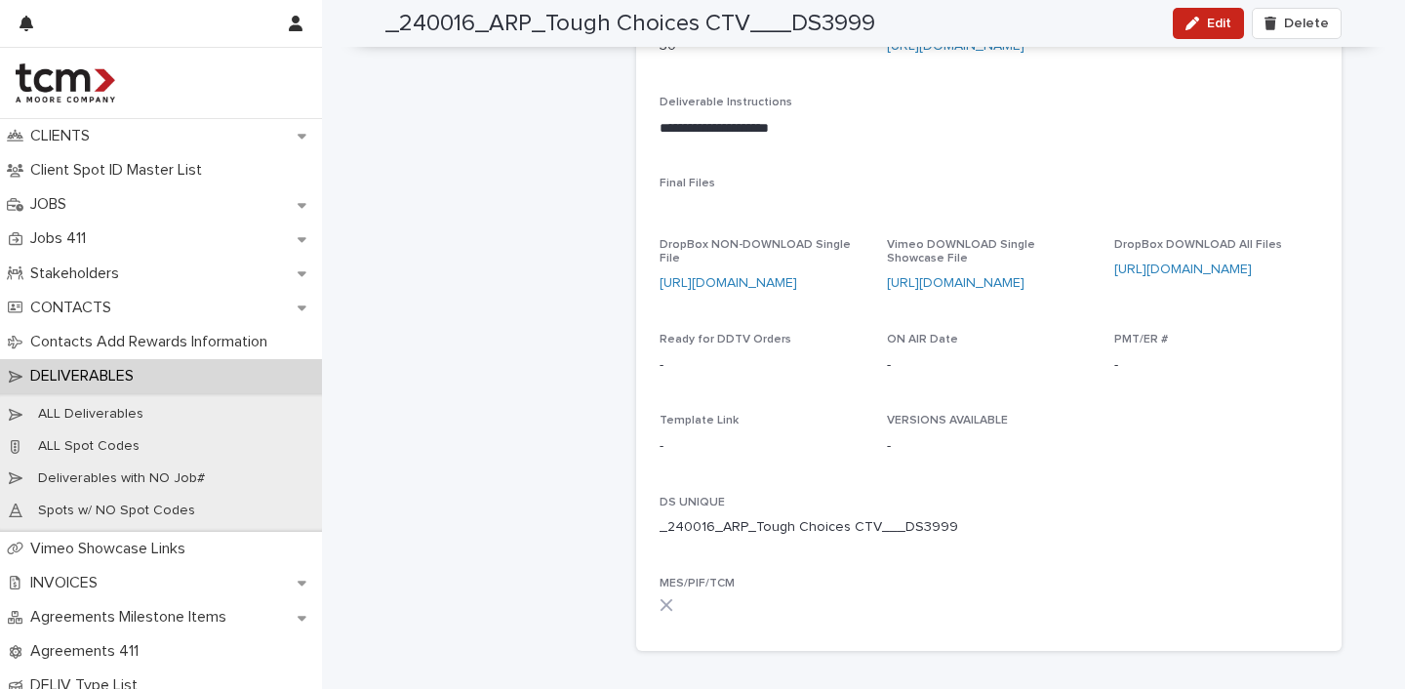
scroll to position [491, 0]
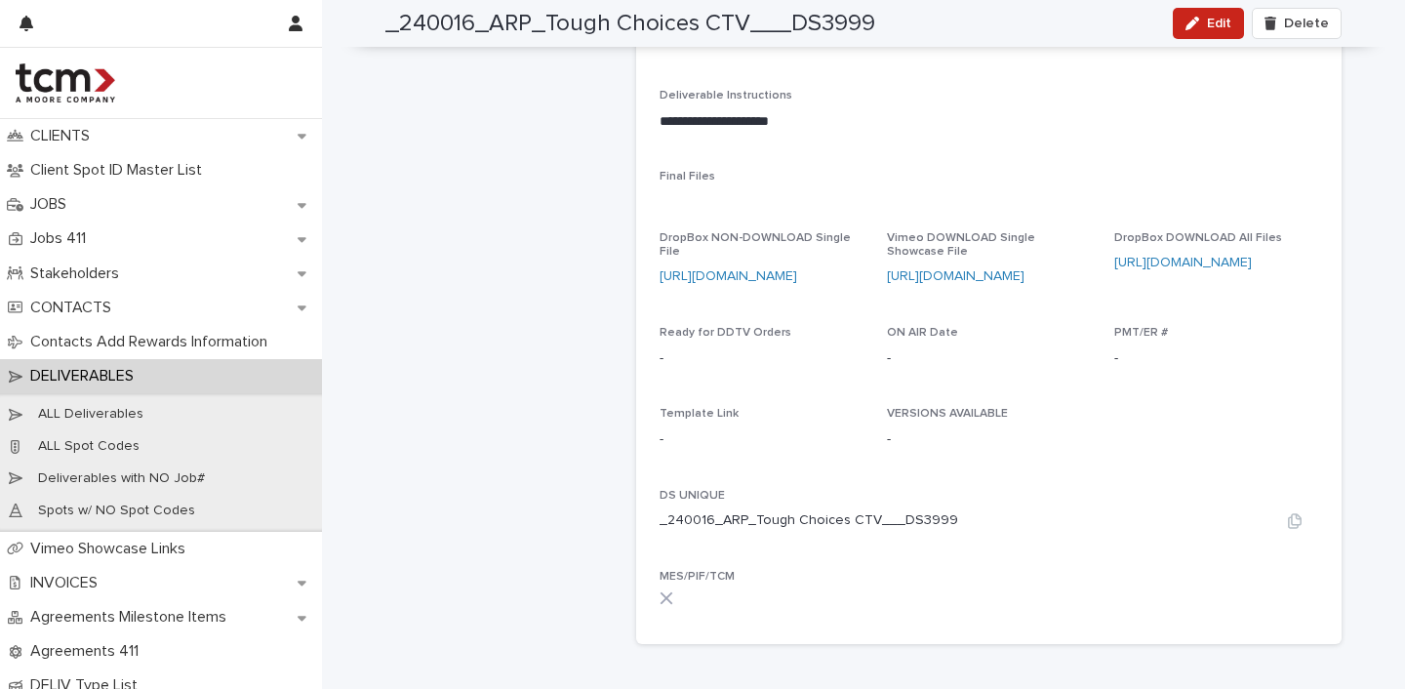
click at [943, 510] on div "_240016_ARP_Tough Choices CTV___DS3999" at bounding box center [989, 520] width 659 height 20
drag, startPoint x: 945, startPoint y: 511, endPoint x: 652, endPoint y: 499, distance: 293.1
click at [660, 510] on div "_240016_ARP_Tough Choices CTV___DS3999" at bounding box center [989, 520] width 659 height 20
copy p "_240016_ARP_Tough Choices CTV___DS3999"
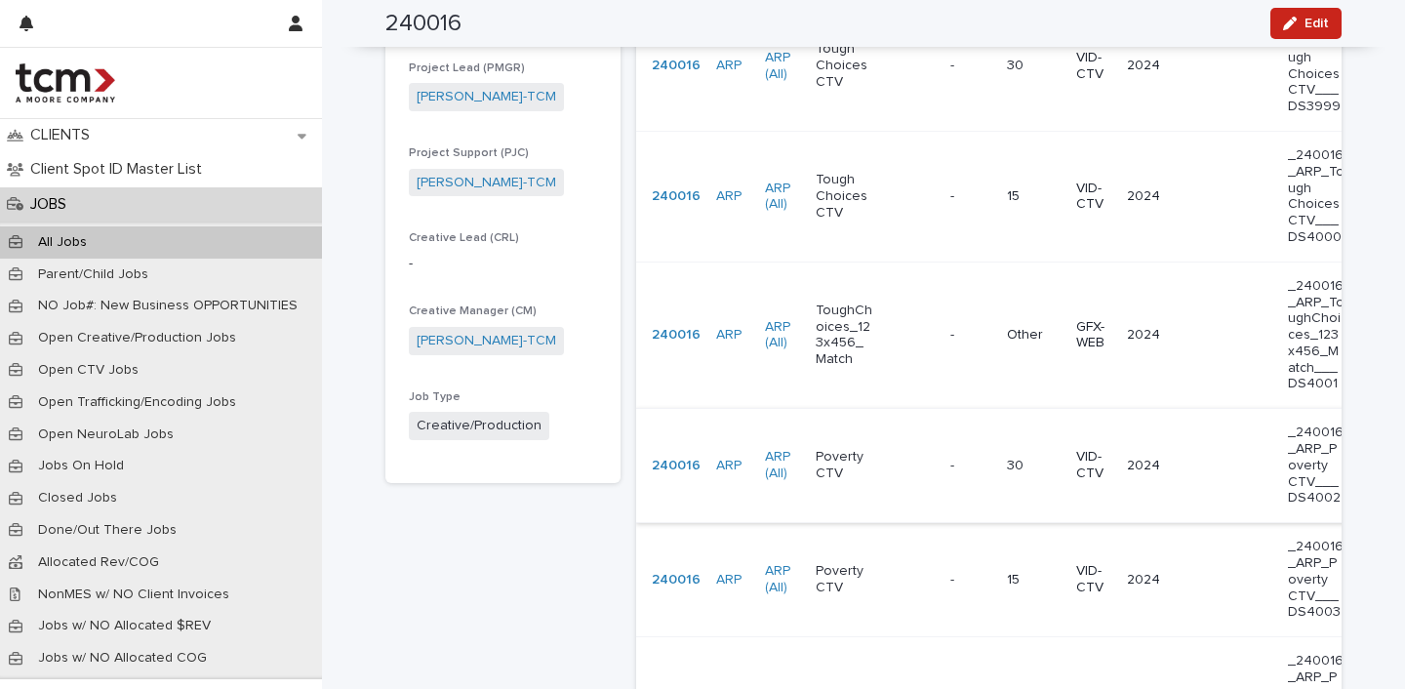
scroll to position [573, 0]
click at [888, 461] on div "Poverty CTV" at bounding box center [875, 468] width 119 height 49
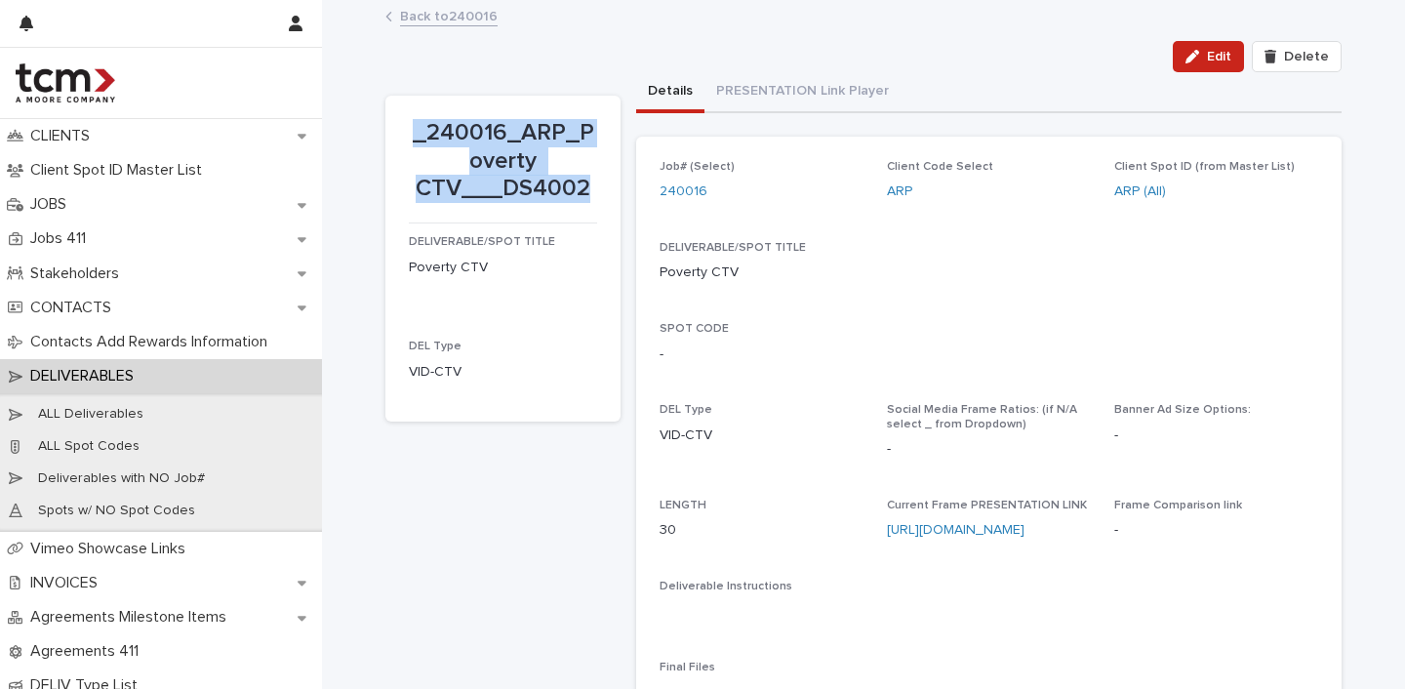
drag, startPoint x: 410, startPoint y: 133, endPoint x: 594, endPoint y: 183, distance: 191.1
click at [594, 183] on section "_240016_ARP_Poverty CTV___DS4002 DELIVERABLE/SPOT TITLE Poverty CTV DEL Type VI…" at bounding box center [503, 259] width 235 height 326
copy p "_240016_ARP_Poverty CTV___DS4002"
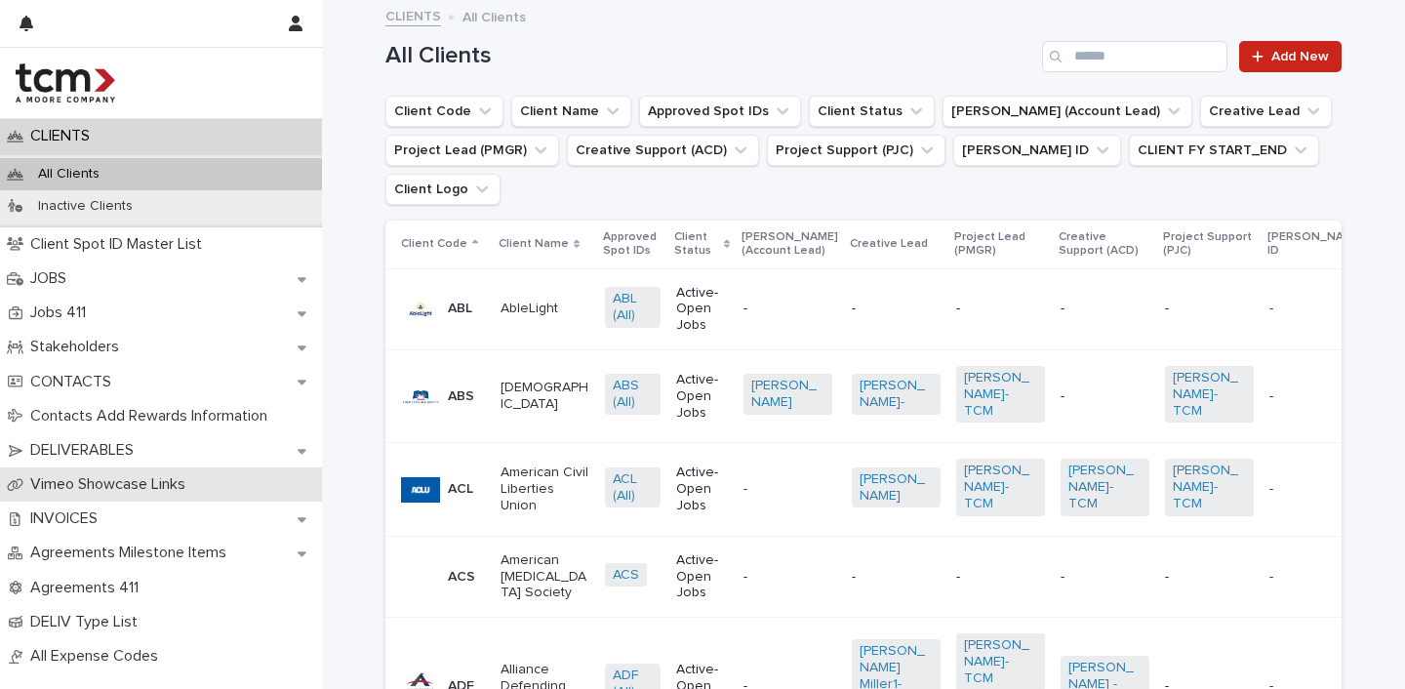
click at [69, 475] on p "Vimeo Showcase Links" at bounding box center [111, 484] width 179 height 19
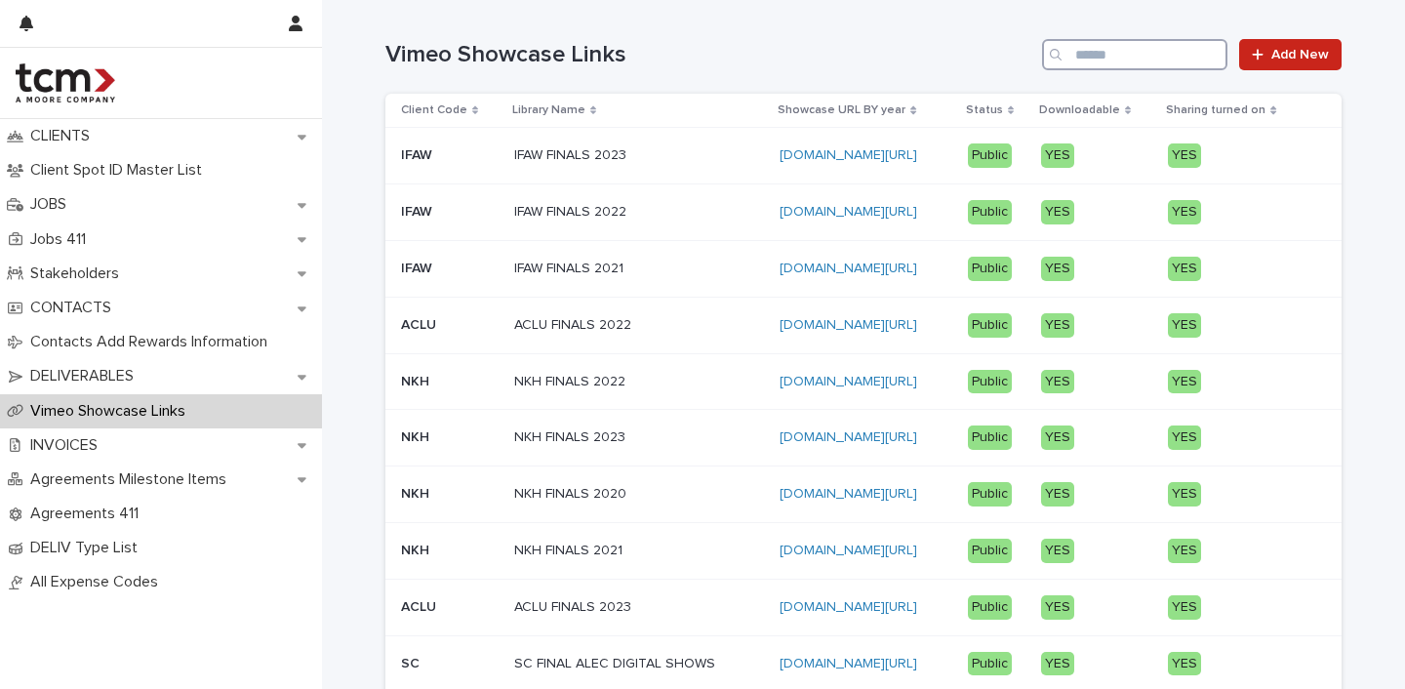
click at [1133, 59] on input "Search" at bounding box center [1134, 54] width 185 height 31
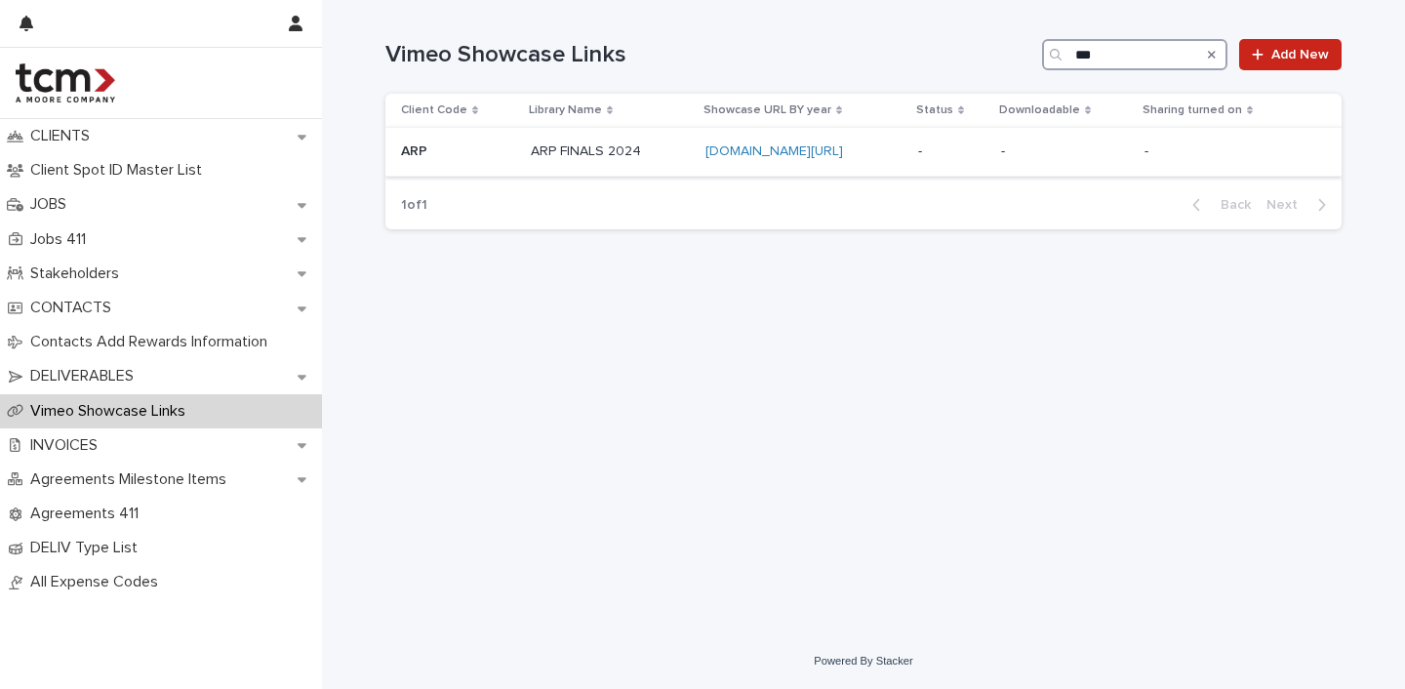
type input "***"
click at [589, 145] on p "ARP FINALS 2024" at bounding box center [588, 150] width 114 height 20
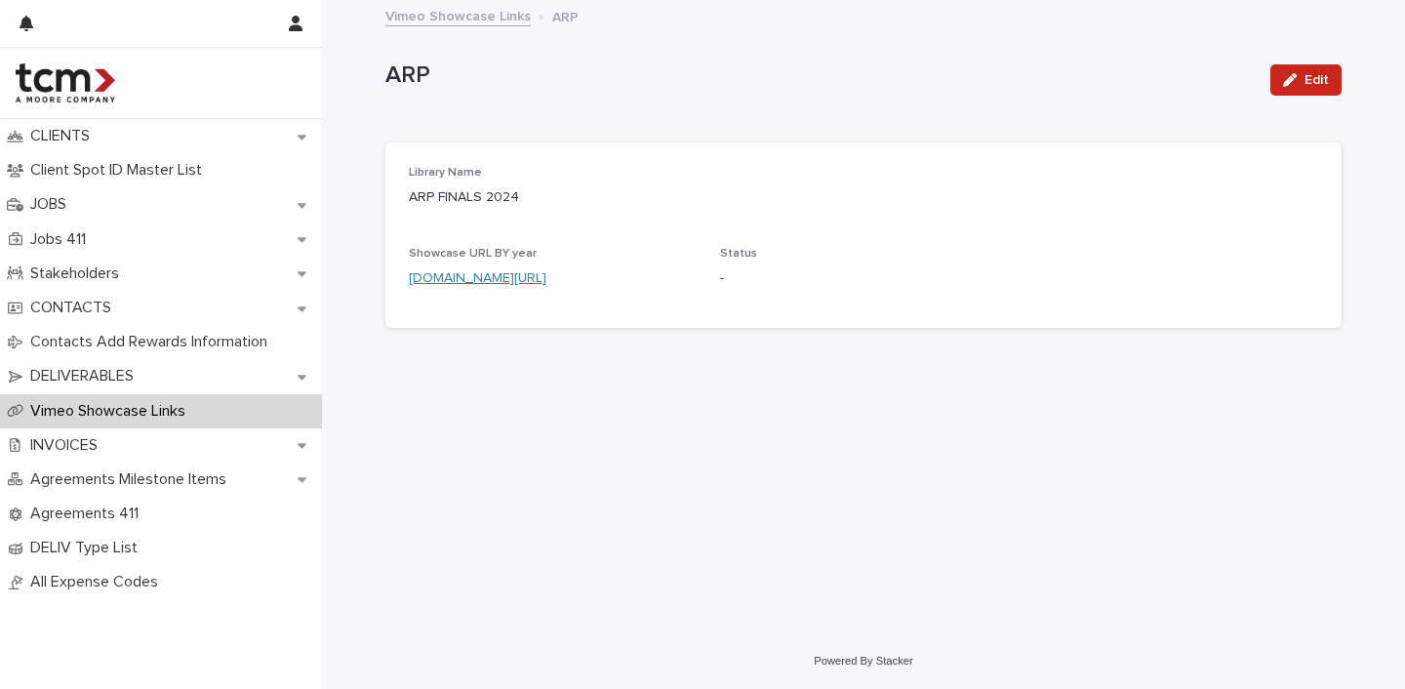
click at [547, 278] on link "vimeo.com/showcase/arp-finals-2024" at bounding box center [478, 278] width 138 height 14
